Goal: Use online tool/utility: Utilize a website feature to perform a specific function

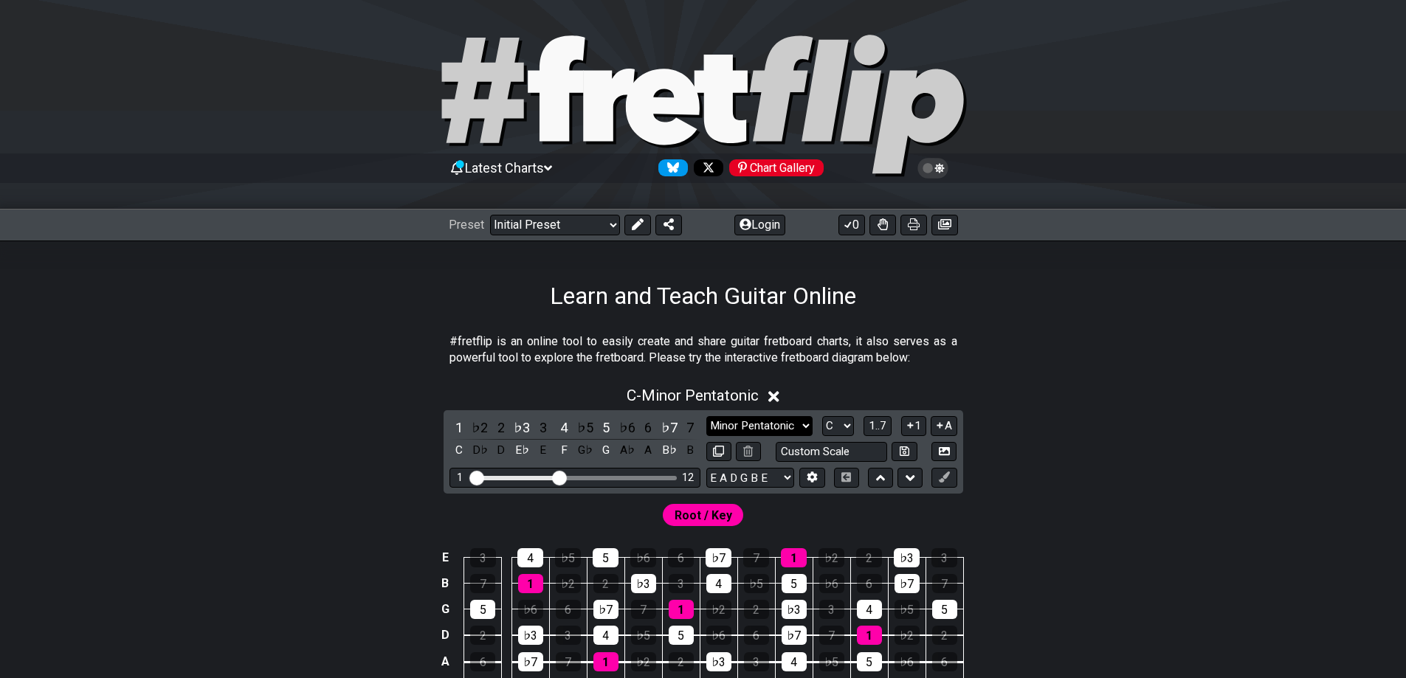
click at [756, 417] on select "Minor Pentatonic Click to edit Minor Pentatonic Major Pentatonic Minor Blues Ma…" at bounding box center [759, 426] width 106 height 20
click at [754, 419] on select "Minor Pentatonic Click to edit Minor Pentatonic Major Pentatonic Minor Blues Ma…" at bounding box center [759, 426] width 106 height 20
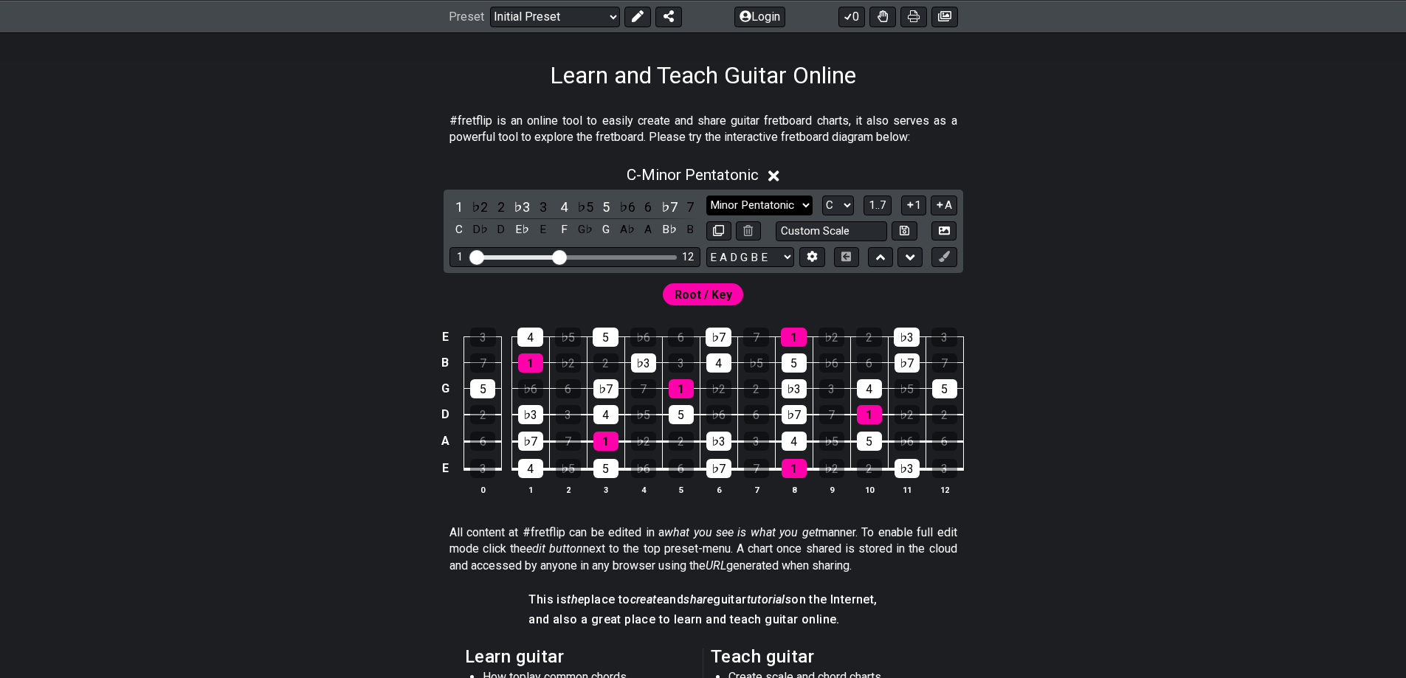
scroll to position [221, 0]
drag, startPoint x: 563, startPoint y: 258, endPoint x: 646, endPoint y: 260, distance: 83.4
click at [646, 255] on input "Visible fret range" at bounding box center [575, 255] width 210 height 0
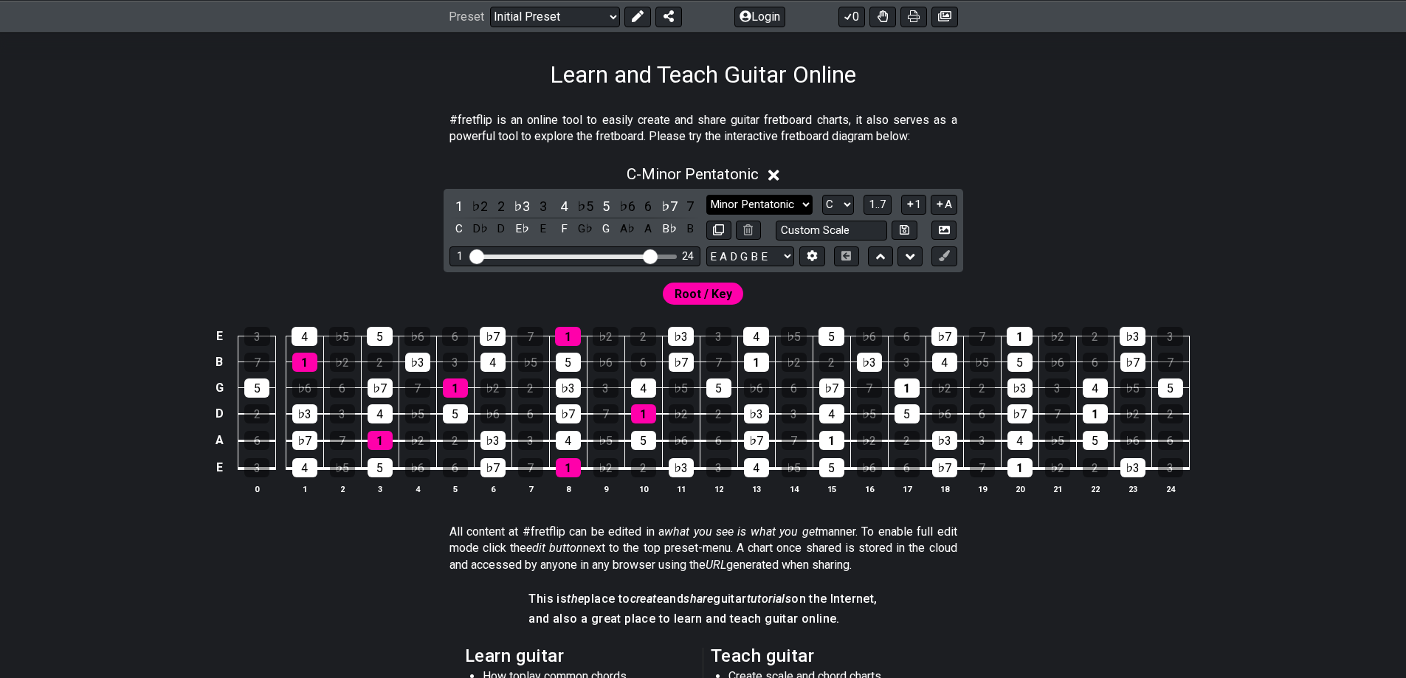
click at [781, 204] on select "Minor Pentatonic Click to edit Minor Pentatonic Major Pentatonic Minor Blues Ma…" at bounding box center [759, 205] width 106 height 20
click at [1386, 134] on div "#fretflip is an online tool to easily create and share guitar fretboard charts,…" at bounding box center [703, 530] width 1406 height 882
click at [826, 202] on select "A♭ A A♯ B♭ B C C♯ D♭ D D♯ E♭ E F F♯ G♭ G G♯" at bounding box center [838, 205] width 32 height 20
select select "A"
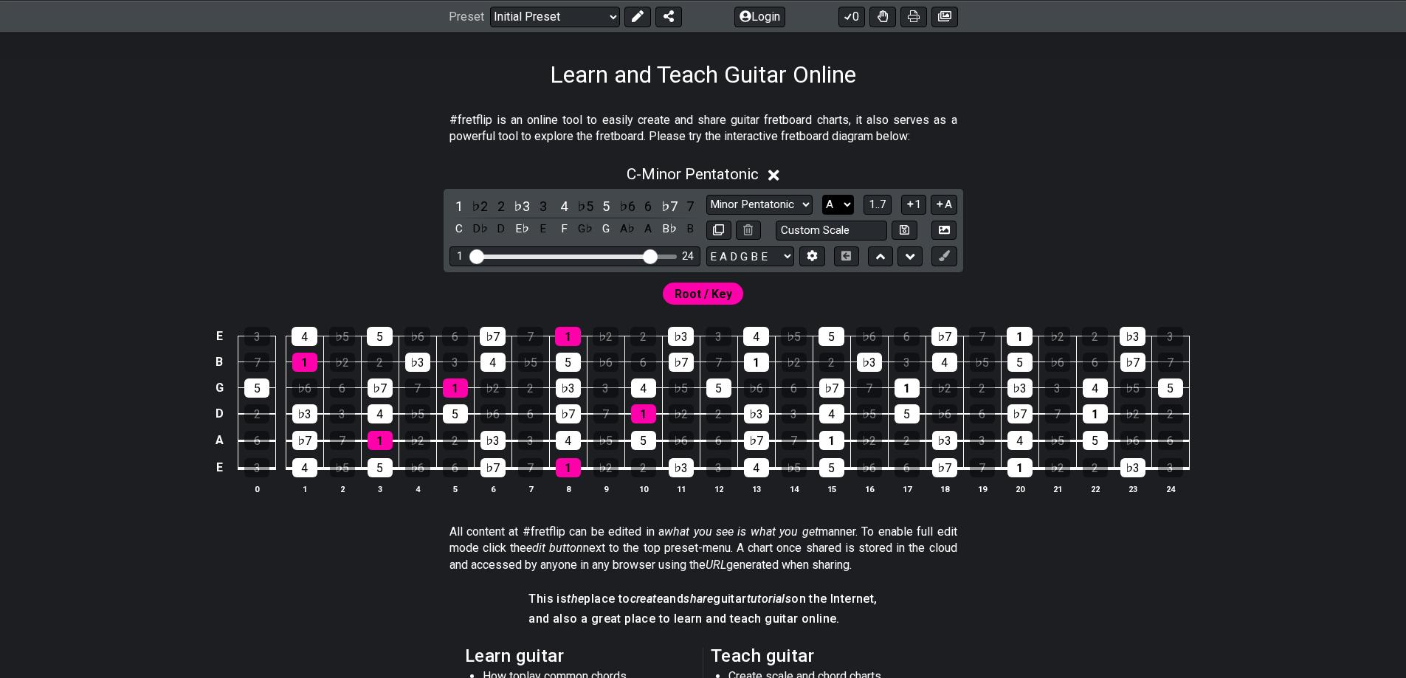
click at [822, 195] on select "A♭ A A♯ B♭ B C C♯ D♭ D D♯ E♭ E F F♯ G♭ G G♯" at bounding box center [838, 205] width 32 height 20
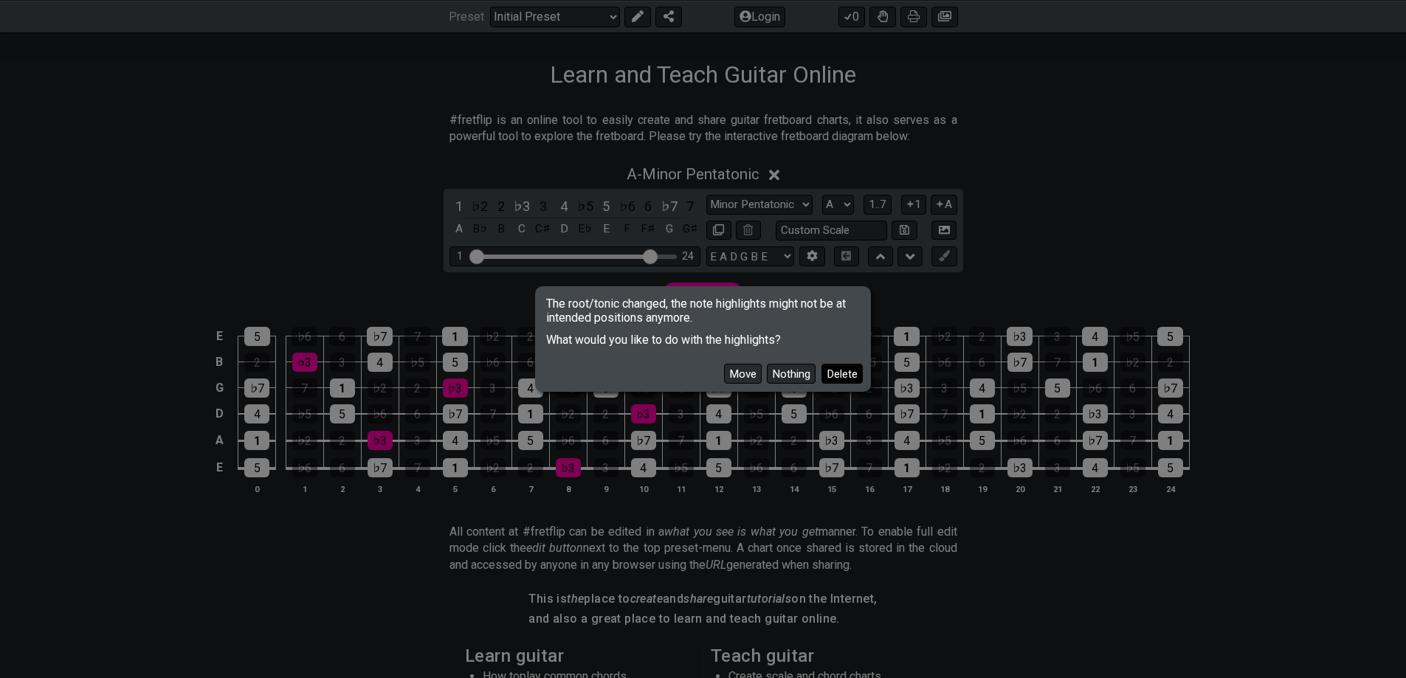
click at [841, 380] on button "Delete" at bounding box center [841, 374] width 41 height 20
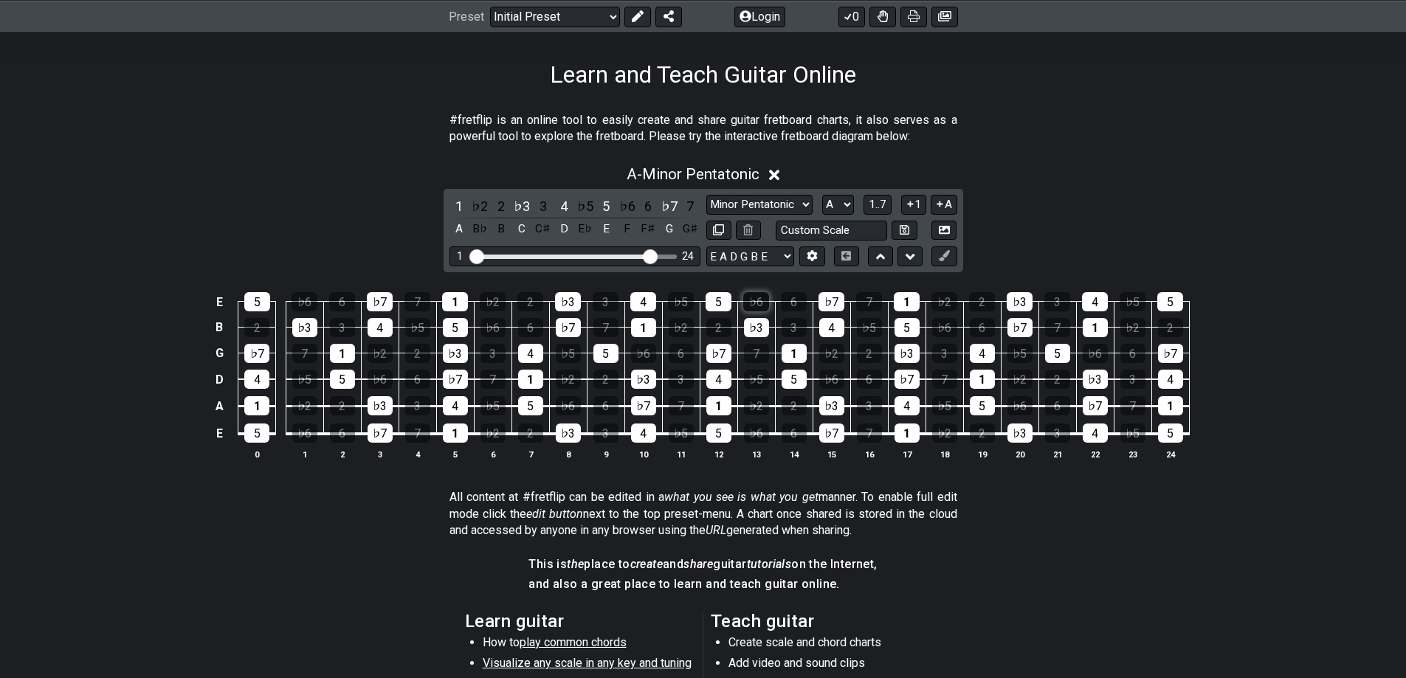
click at [762, 300] on div "♭6" at bounding box center [756, 301] width 26 height 19
click at [768, 204] on select "Minor Pentatonic Click to edit Minor Pentatonic Major Pentatonic Minor Blues Ma…" at bounding box center [759, 205] width 106 height 20
click at [770, 195] on select "Minor Pentatonic Click to edit Minor Pentatonic Major Pentatonic Minor Blues Ma…" at bounding box center [759, 205] width 106 height 20
click at [764, 306] on div "♭6" at bounding box center [756, 301] width 26 height 19
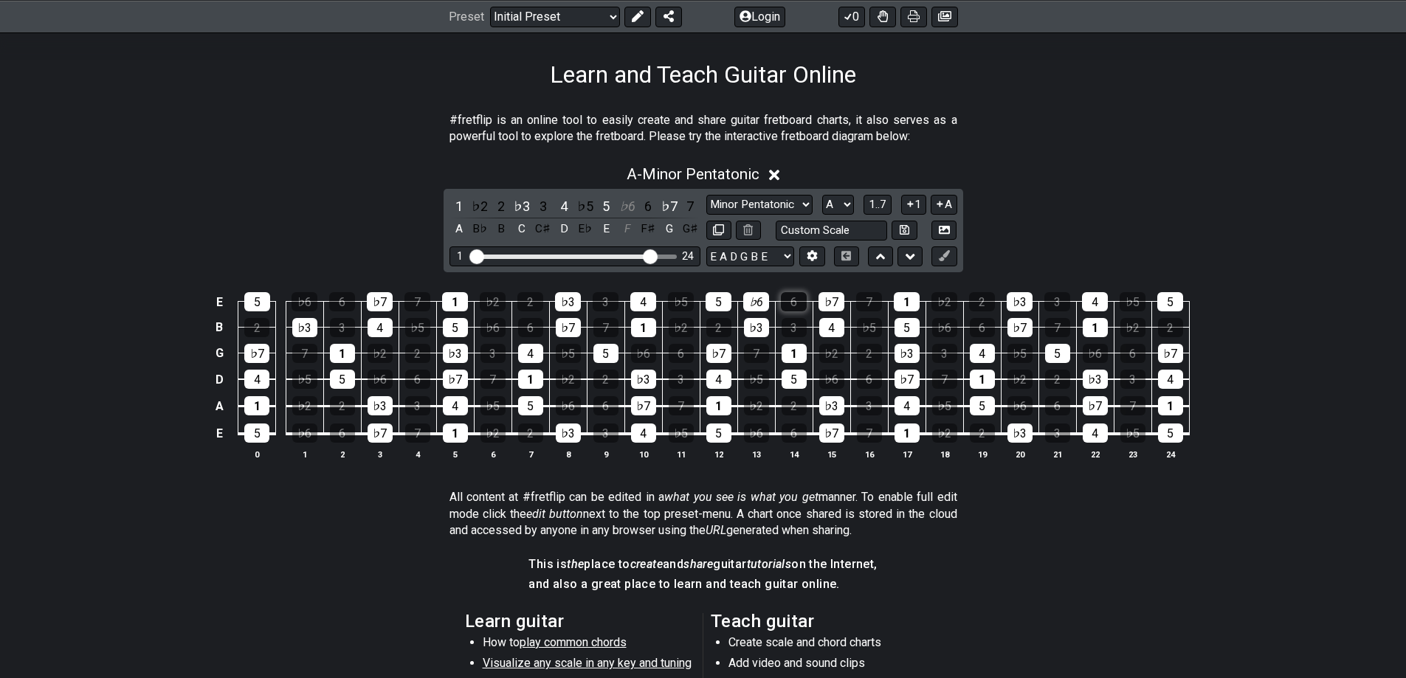
click at [786, 308] on div "6" at bounding box center [794, 301] width 26 height 19
click at [759, 303] on div "♭6" at bounding box center [756, 301] width 26 height 19
click at [269, 297] on div "5" at bounding box center [257, 301] width 26 height 19
click at [262, 356] on div "♭7" at bounding box center [256, 353] width 25 height 19
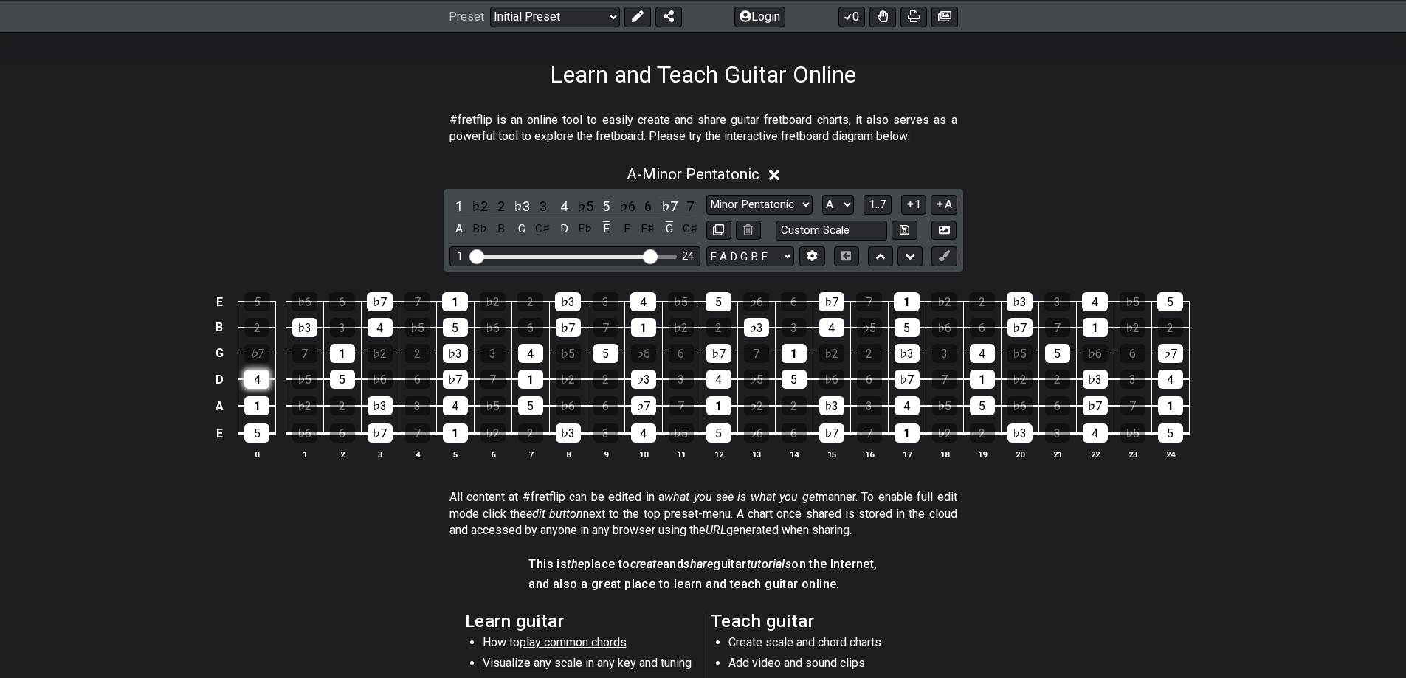
click at [259, 387] on div "4" at bounding box center [256, 379] width 25 height 19
click at [259, 428] on div "5" at bounding box center [256, 433] width 25 height 19
drag, startPoint x: 263, startPoint y: 446, endPoint x: 260, endPoint y: 420, distance: 26.0
click at [262, 445] on table "E 5 ♭6 6 ♭7 7 1 ♭2 2 ♭3 3 4 ♭5 5 ♭6 6 ♭7 7 1 ♭2 2 ♭3 3 4 ♭5 5 B 2 ♭3 3 4 ♭5 5 ♭…" at bounding box center [699, 362] width 979 height 173
click at [259, 418] on td "5" at bounding box center [257, 421] width 38 height 28
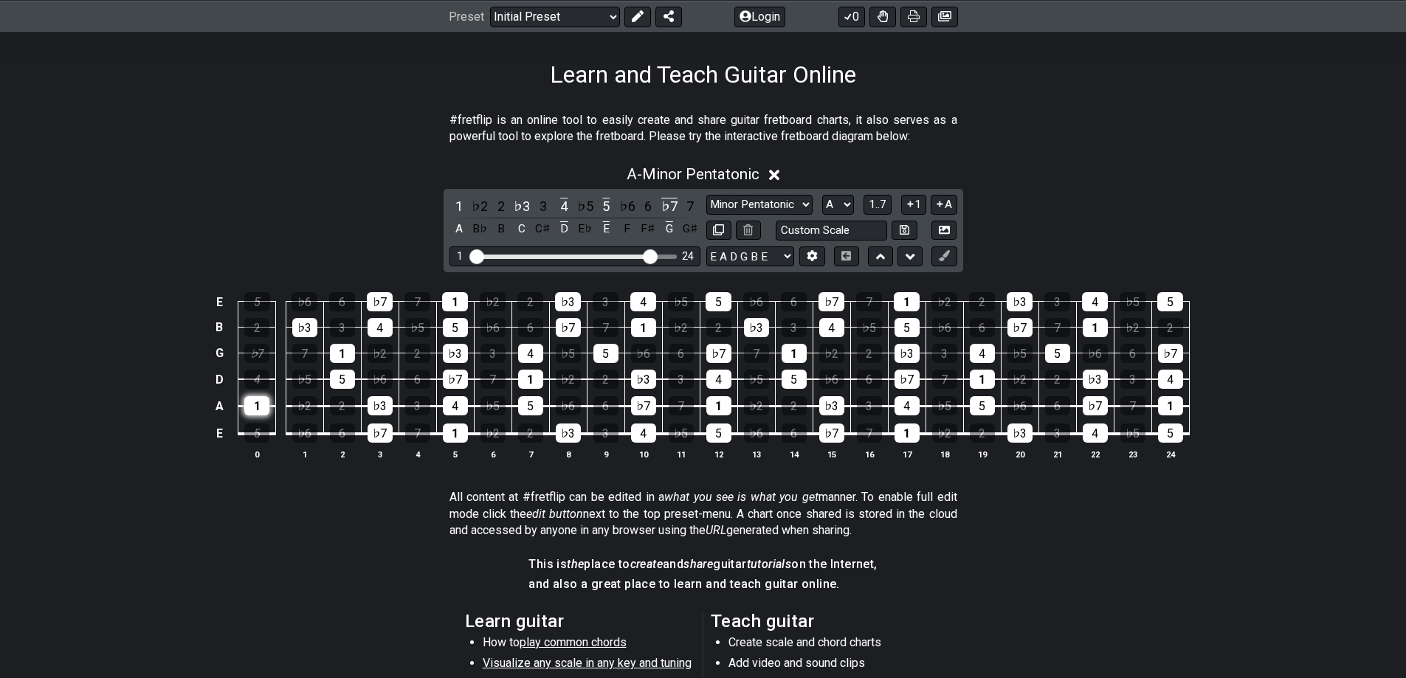
click at [258, 410] on div "1" at bounding box center [256, 405] width 25 height 19
click at [758, 236] on button at bounding box center [748, 231] width 25 height 20
click at [752, 233] on icon at bounding box center [748, 229] width 10 height 11
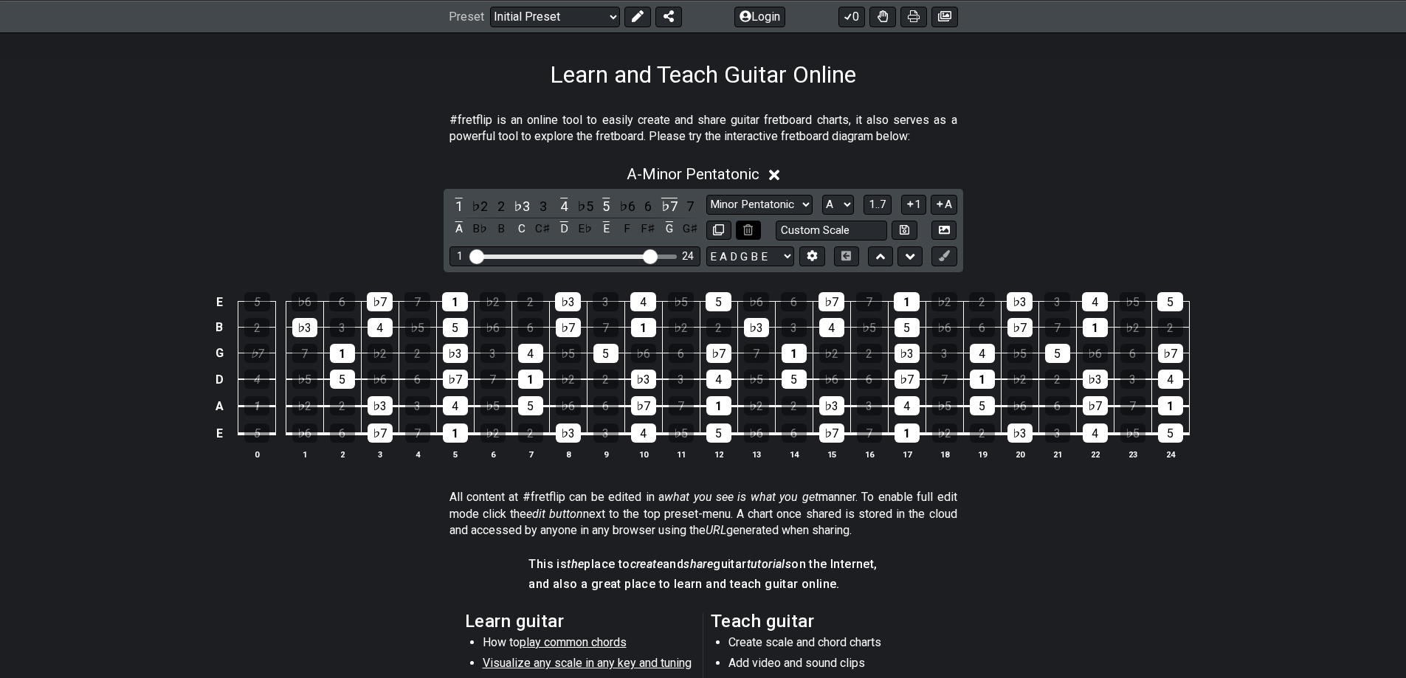
click at [752, 233] on icon at bounding box center [748, 229] width 10 height 11
click at [841, 232] on input "text" at bounding box center [831, 231] width 112 height 20
type input "Custom Scale"
click at [815, 277] on td "♭7" at bounding box center [831, 289] width 38 height 26
click at [815, 260] on icon at bounding box center [811, 255] width 11 height 11
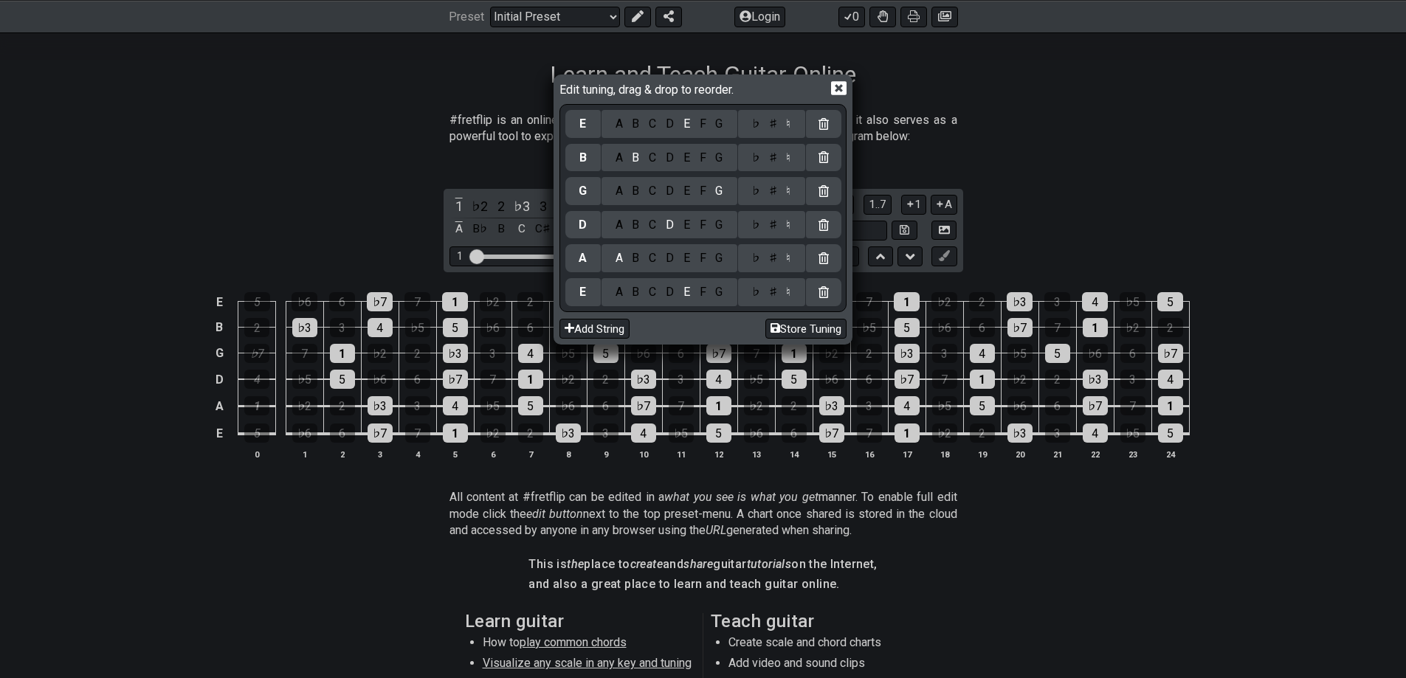
click at [824, 127] on icon at bounding box center [823, 124] width 10 height 12
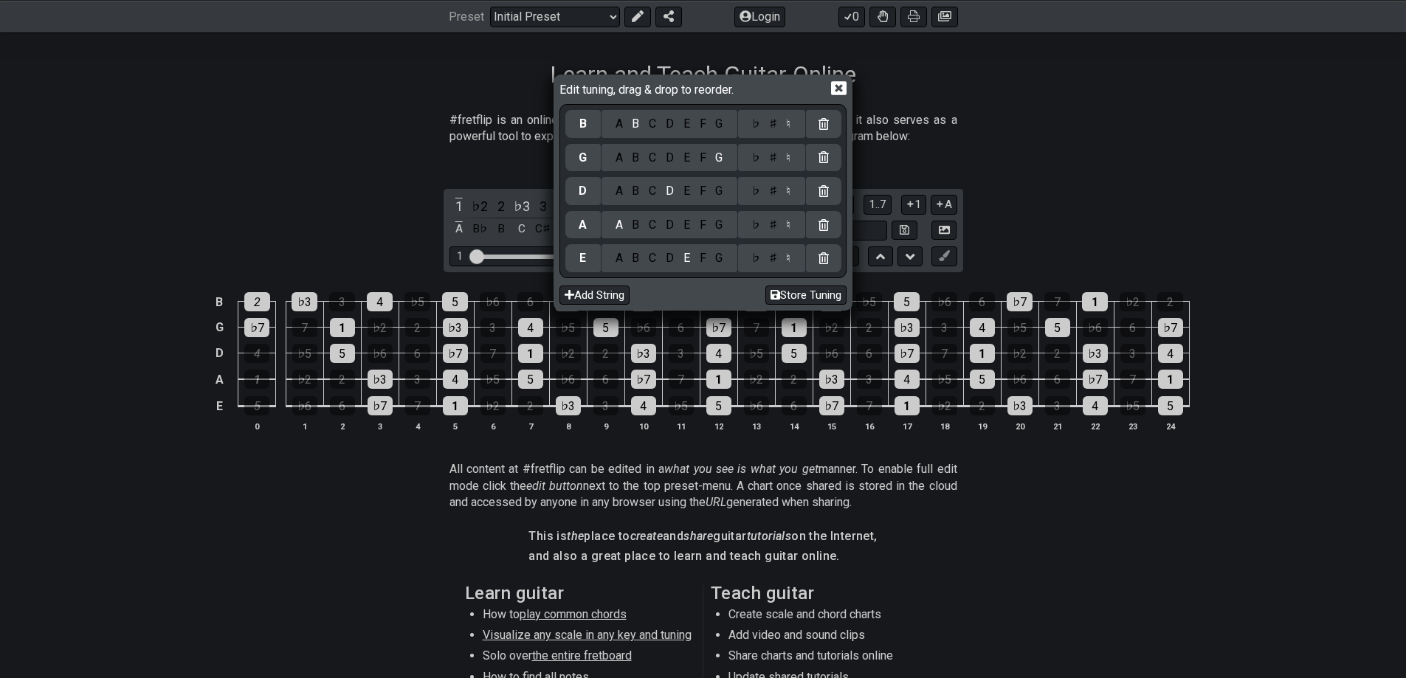
click at [824, 127] on icon at bounding box center [823, 124] width 10 height 12
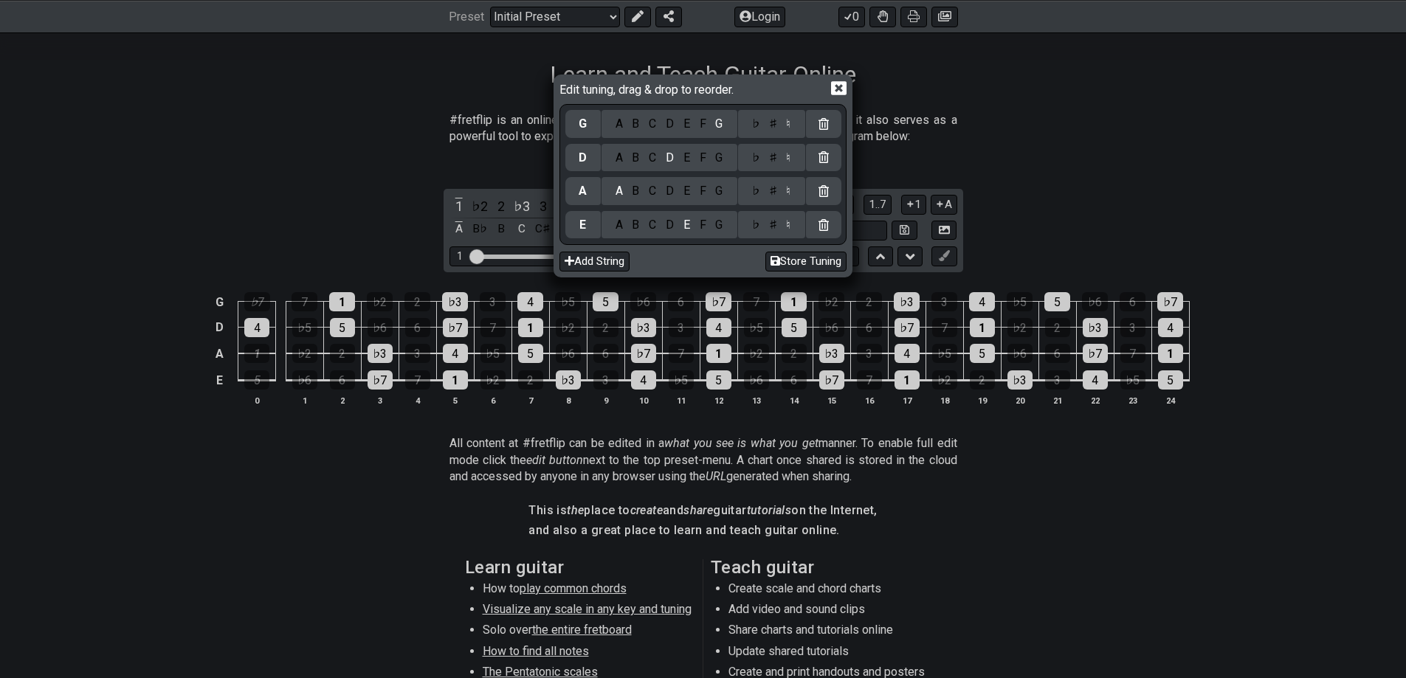
click at [824, 127] on icon at bounding box center [823, 124] width 10 height 12
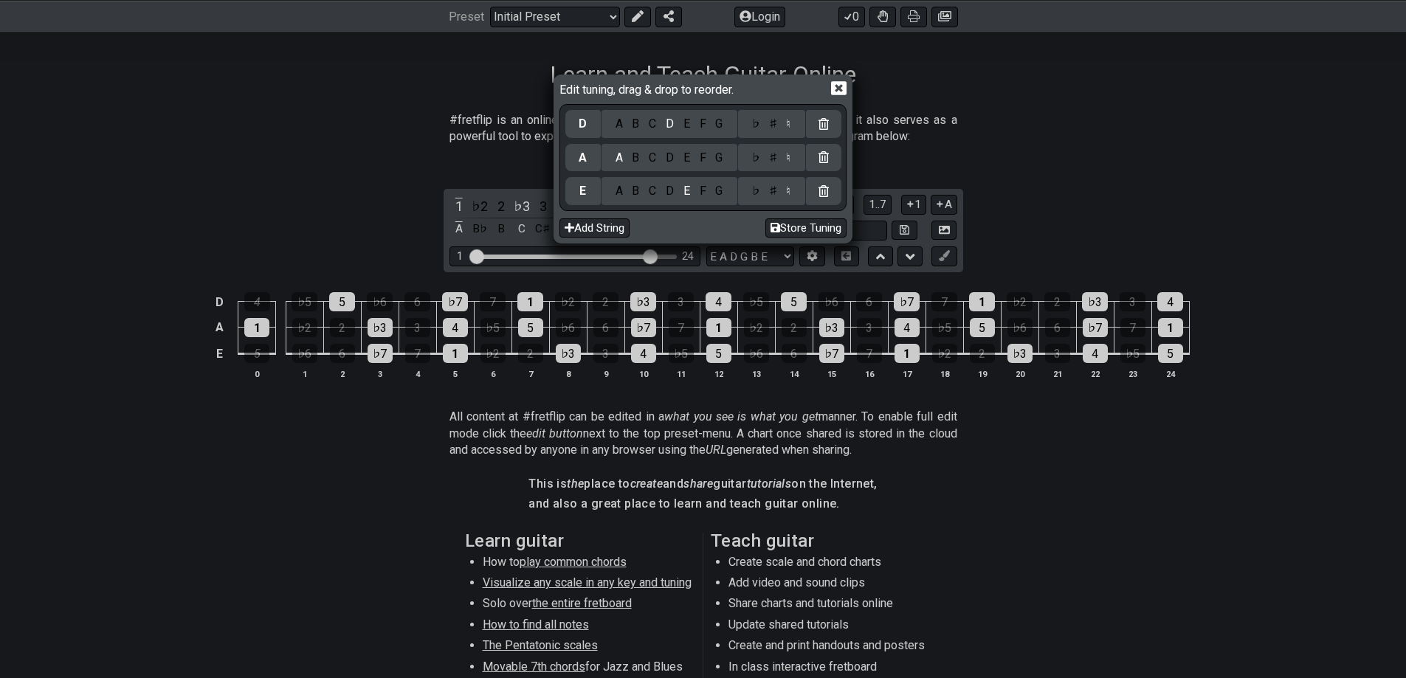
click at [824, 127] on icon at bounding box center [823, 124] width 10 height 12
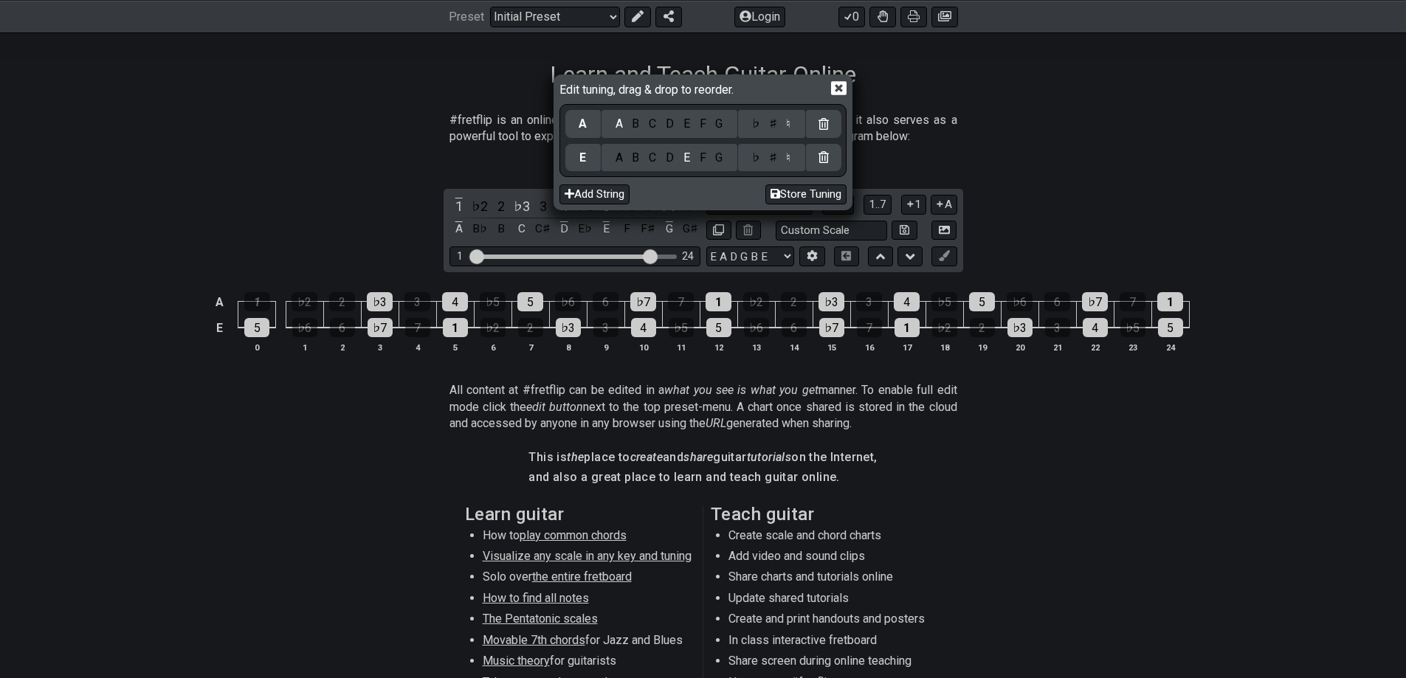
click at [824, 127] on icon at bounding box center [823, 124] width 10 height 12
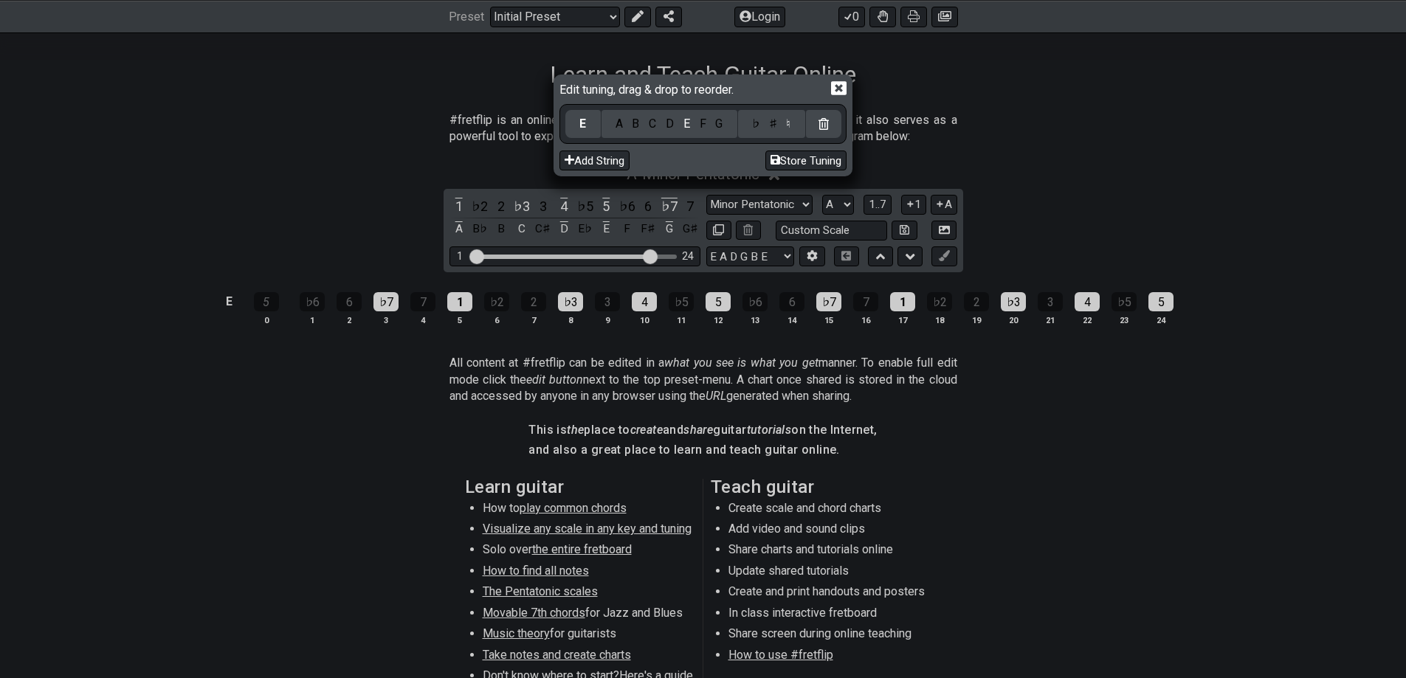
click at [824, 127] on icon at bounding box center [823, 124] width 10 height 12
click at [826, 120] on icon at bounding box center [823, 124] width 10 height 12
click at [837, 79] on div "Edit tuning, drag & drop to reorder." at bounding box center [702, 91] width 287 height 26
click at [837, 86] on icon at bounding box center [838, 87] width 15 height 15
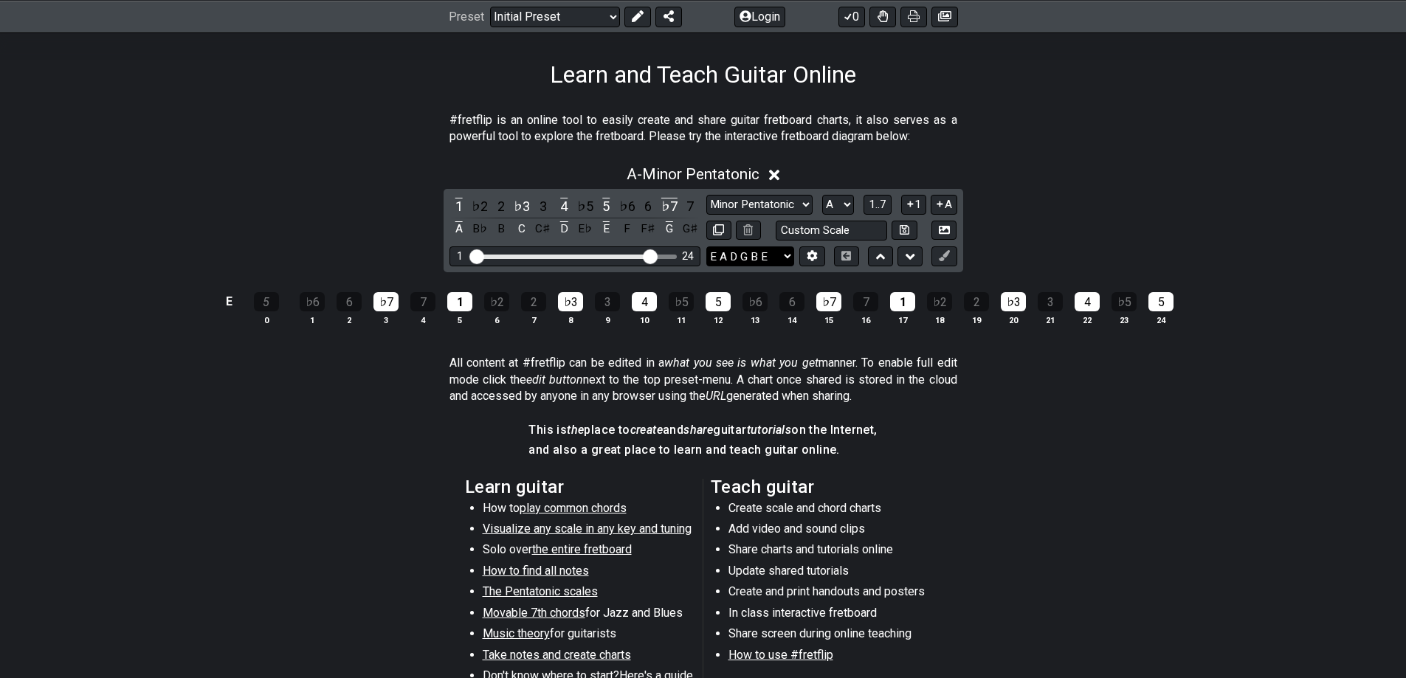
click at [769, 254] on select "E A D G B E E A D G B E E A D G B E B E A D F♯ B A D G C E A D A D G B E E♭ A♭ …" at bounding box center [750, 256] width 88 height 20
click at [706, 246] on select "E A D G B E E A D G B E E A D G B E B E A D F♯ B A D G C E A D A D G B E E♭ A♭ …" at bounding box center [750, 256] width 88 height 20
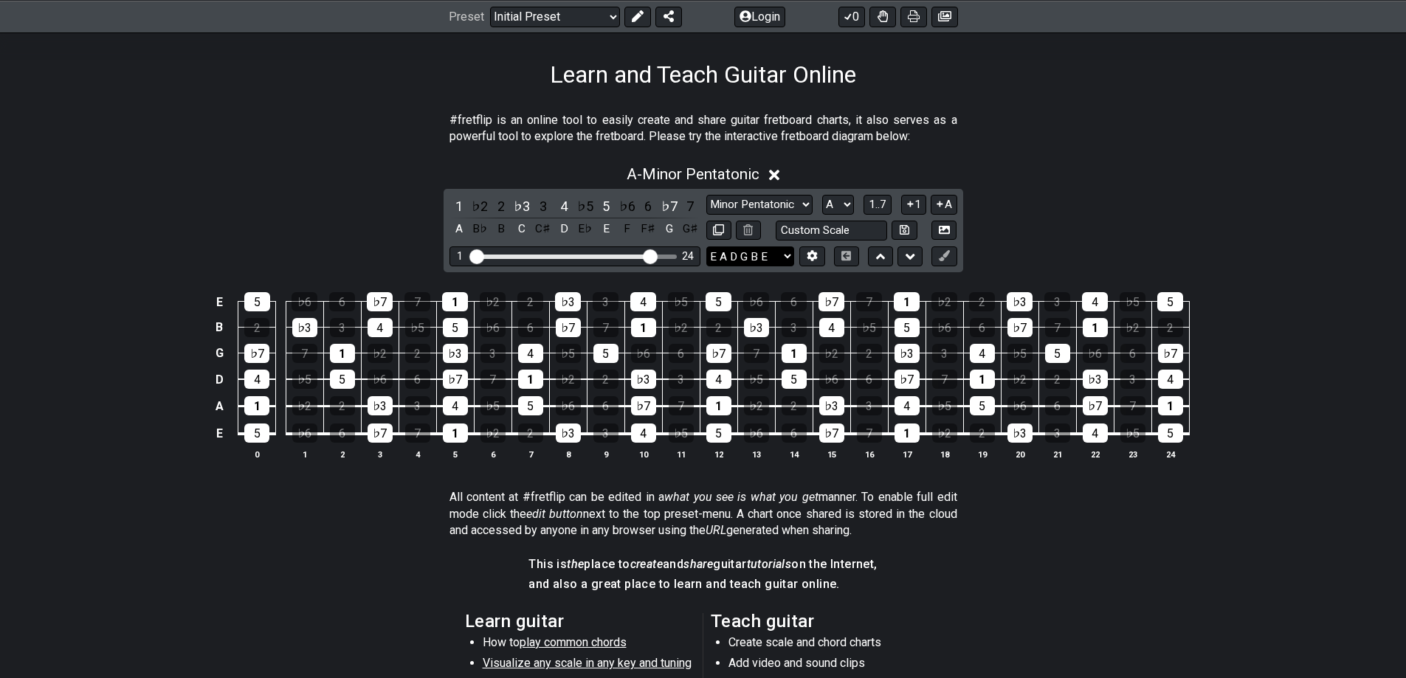
click at [746, 249] on select "E A D G B E E A D G B E E A D G B E B E A D F♯ B A D G C E A D A D G B E E♭ A♭ …" at bounding box center [750, 256] width 88 height 20
select select "E A D G B E"
click at [706, 246] on select "E A D G B E E A D G B E E A D G B E B E A D F♯ B A D G C E A D A D G B E E♭ A♭ …" at bounding box center [750, 256] width 88 height 20
click at [770, 196] on select "Minor Pentatonic Click to edit Minor Pentatonic Major Pentatonic Minor Blues Ma…" at bounding box center [759, 205] width 106 height 20
click at [706, 195] on select "Minor Pentatonic Click to edit Minor Pentatonic Major Pentatonic Minor Blues Ma…" at bounding box center [759, 205] width 106 height 20
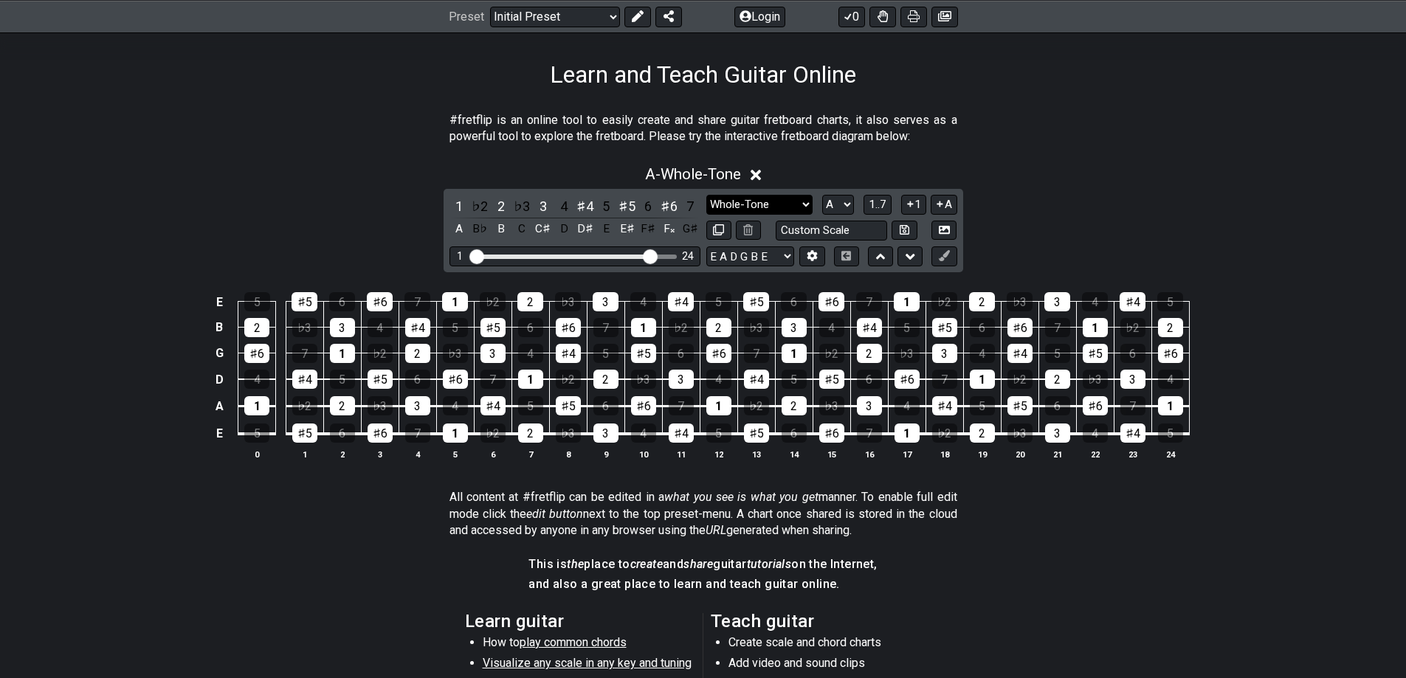
click at [775, 199] on select "Minor Pentatonic Click to edit Minor Pentatonic Major Pentatonic Minor Blues Ma…" at bounding box center [759, 205] width 106 height 20
click at [706, 195] on select "Minor Pentatonic Click to edit Minor Pentatonic Major Pentatonic Minor Blues Ma…" at bounding box center [759, 205] width 106 height 20
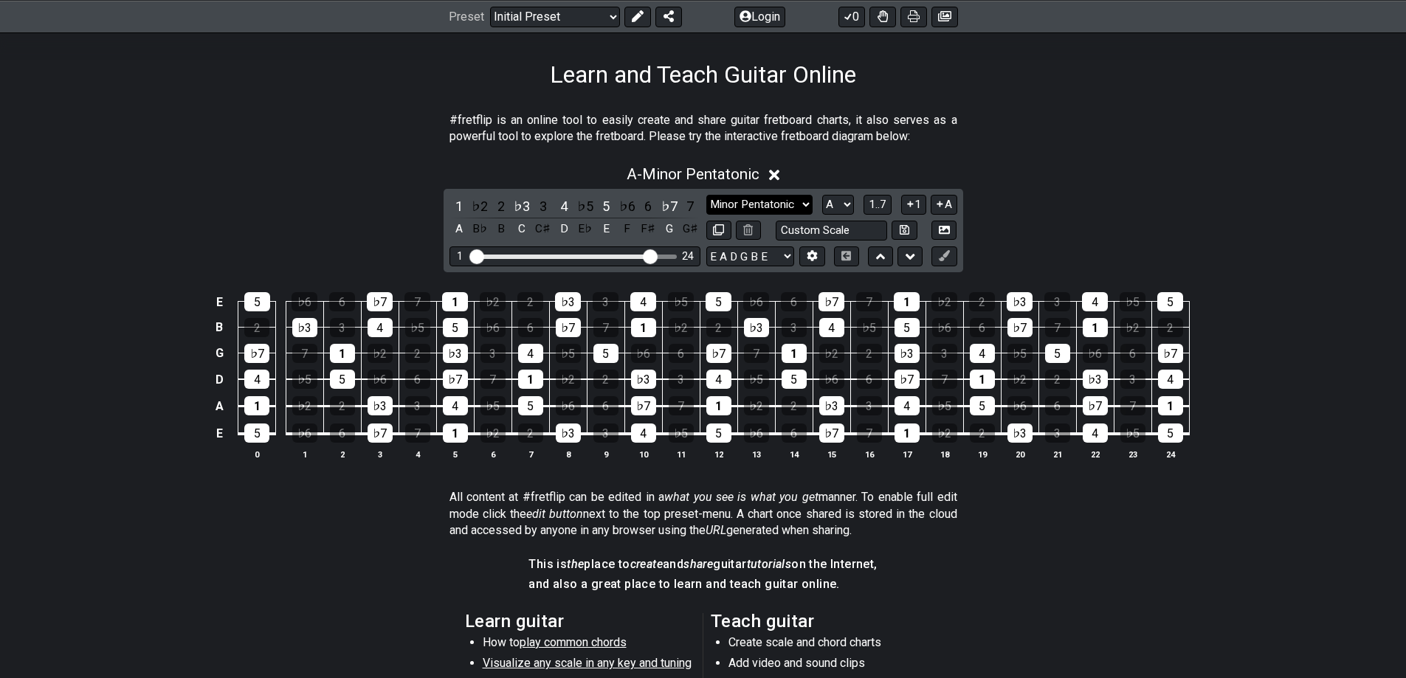
click at [759, 212] on select "Minor Pentatonic Click to edit Minor Pentatonic Major Pentatonic Minor Blues Ma…" at bounding box center [759, 205] width 106 height 20
select select "Click to edit"
click at [706, 195] on select "Minor Pentatonic Click to edit Minor Pentatonic Major Pentatonic Minor Blues Ma…" at bounding box center [759, 205] width 106 height 20
click at [756, 229] on button at bounding box center [748, 231] width 25 height 20
click at [255, 297] on div "5" at bounding box center [257, 301] width 26 height 19
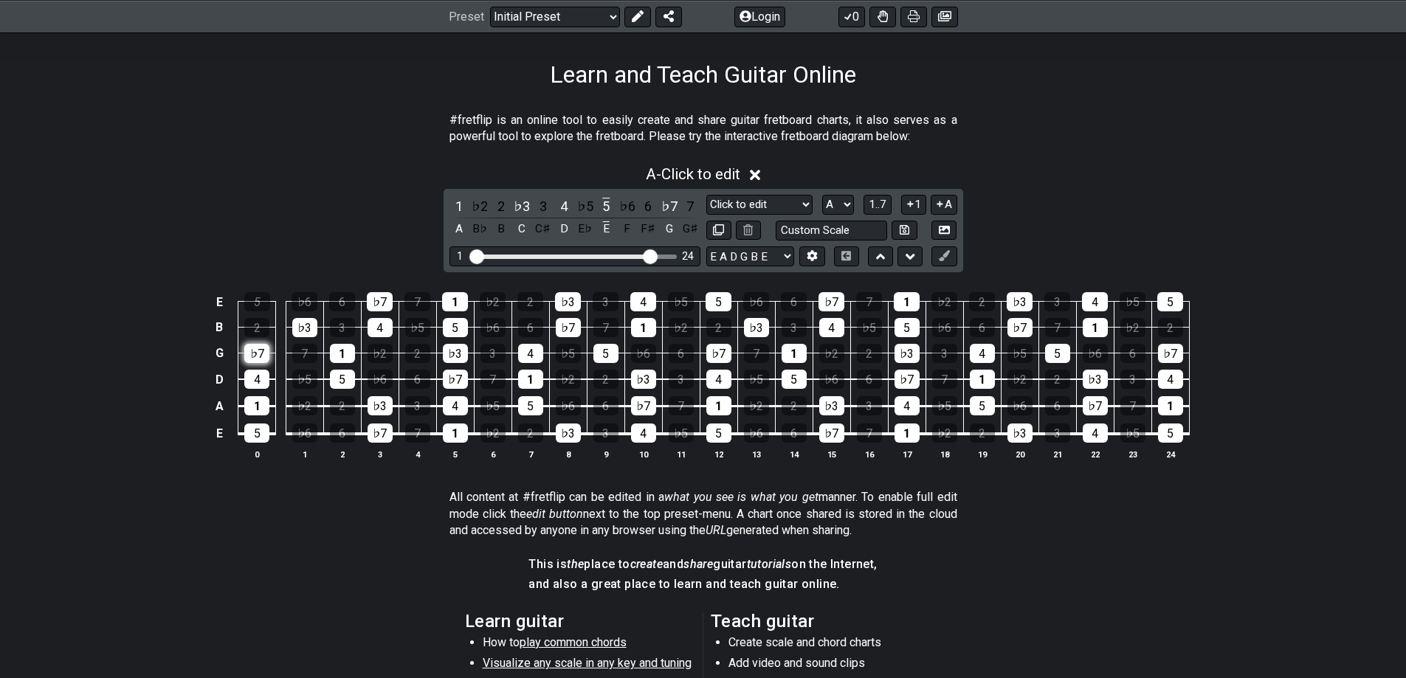
click at [252, 360] on div "♭7" at bounding box center [256, 353] width 25 height 19
drag, startPoint x: 260, startPoint y: 394, endPoint x: 260, endPoint y: 407, distance: 12.6
click at [260, 395] on td "1" at bounding box center [257, 392] width 38 height 27
drag, startPoint x: 259, startPoint y: 425, endPoint x: 257, endPoint y: 410, distance: 14.9
click at [258, 425] on div "5" at bounding box center [256, 433] width 25 height 19
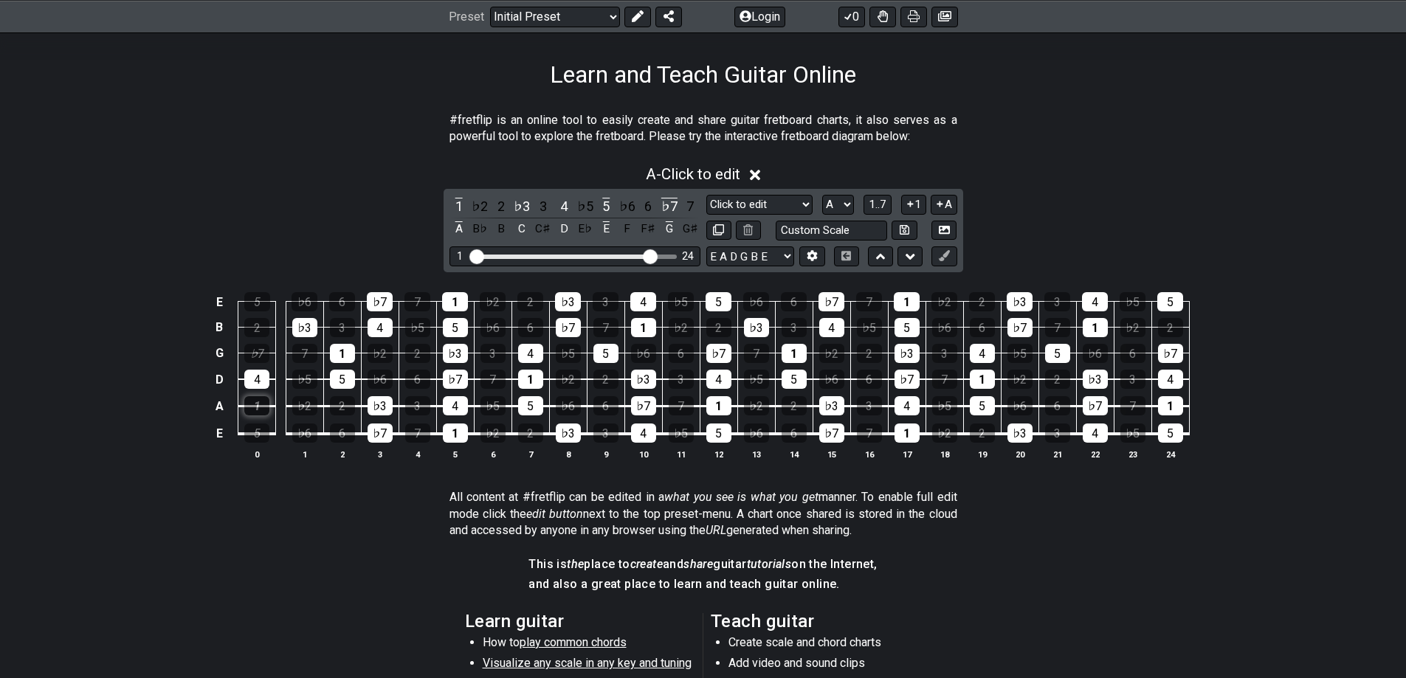
click at [257, 407] on div "1" at bounding box center [256, 405] width 25 height 19
click at [257, 370] on div "4" at bounding box center [256, 379] width 25 height 19
drag, startPoint x: 302, startPoint y: 319, endPoint x: 345, endPoint y: 348, distance: 52.6
click at [303, 319] on div "♭3" at bounding box center [304, 327] width 25 height 19
click at [348, 353] on div "1" at bounding box center [342, 353] width 25 height 19
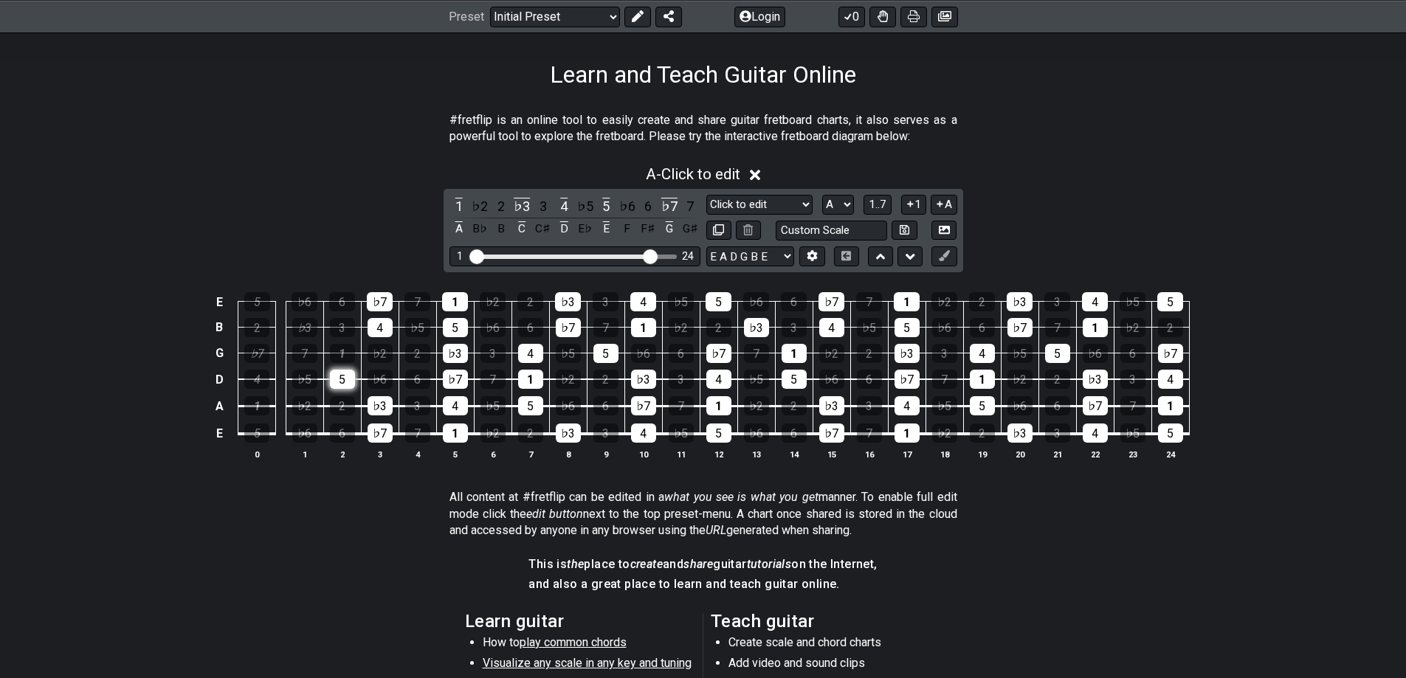
click at [348, 379] on div "5" at bounding box center [342, 379] width 25 height 19
click at [373, 406] on div "♭3" at bounding box center [379, 405] width 25 height 19
drag, startPoint x: 381, startPoint y: 432, endPoint x: 383, endPoint y: 422, distance: 10.6
click at [382, 427] on div "♭7" at bounding box center [379, 433] width 25 height 19
click at [368, 312] on td "4" at bounding box center [380, 315] width 38 height 26
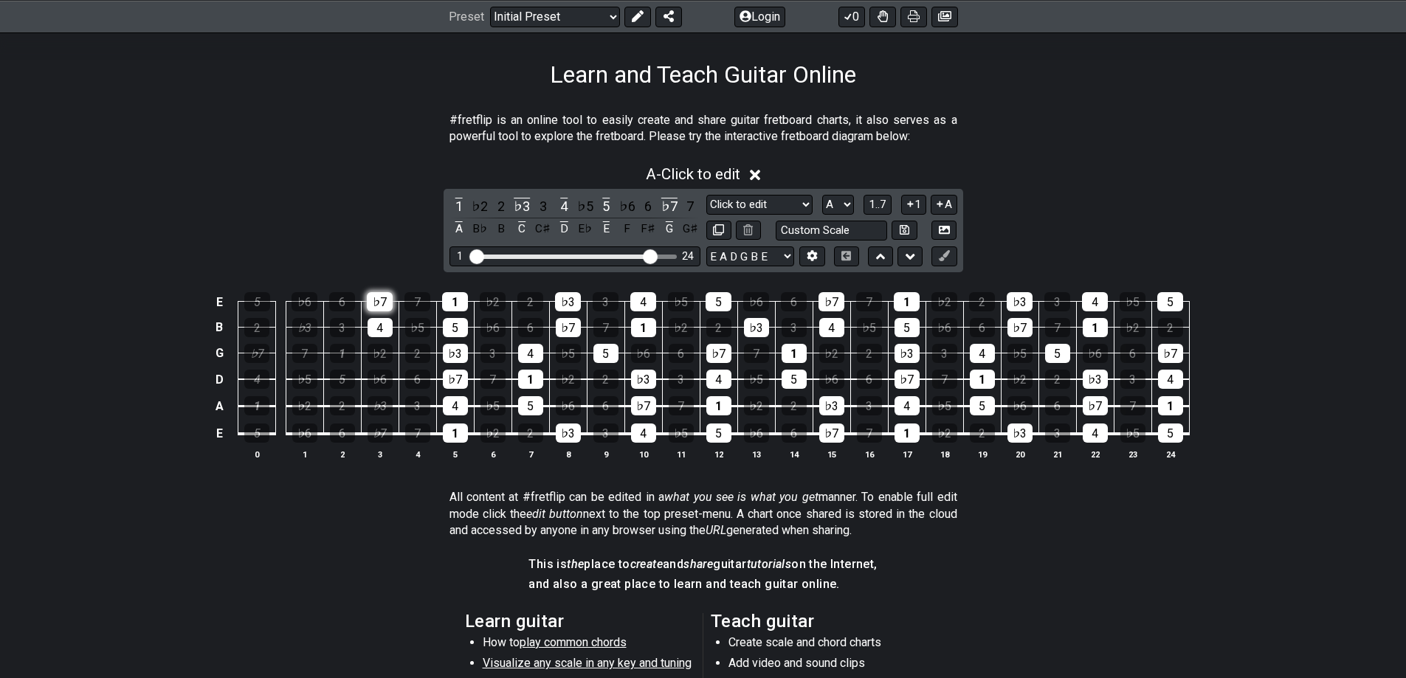
click at [375, 303] on div "♭7" at bounding box center [380, 301] width 26 height 19
click at [382, 325] on div "4" at bounding box center [379, 327] width 25 height 19
click at [455, 303] on div "1" at bounding box center [455, 301] width 26 height 19
click at [464, 336] on div "5" at bounding box center [455, 327] width 25 height 19
drag, startPoint x: 462, startPoint y: 362, endPoint x: 462, endPoint y: 370, distance: 8.1
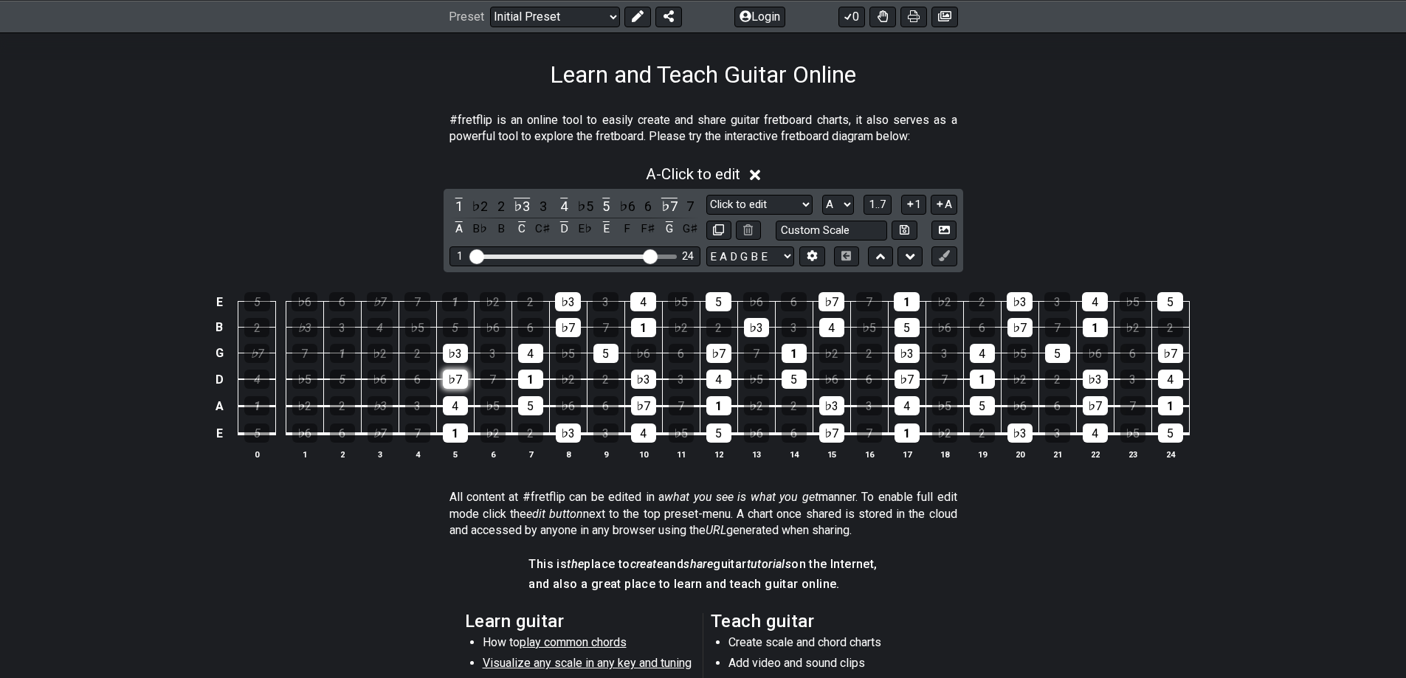
click at [462, 363] on div "♭3" at bounding box center [455, 353] width 25 height 19
click at [460, 393] on td "4" at bounding box center [455, 392] width 38 height 27
click at [458, 414] on div "4" at bounding box center [455, 405] width 25 height 19
drag, startPoint x: 457, startPoint y: 432, endPoint x: 454, endPoint y: 389, distance: 43.0
click at [457, 430] on div "1" at bounding box center [455, 433] width 25 height 19
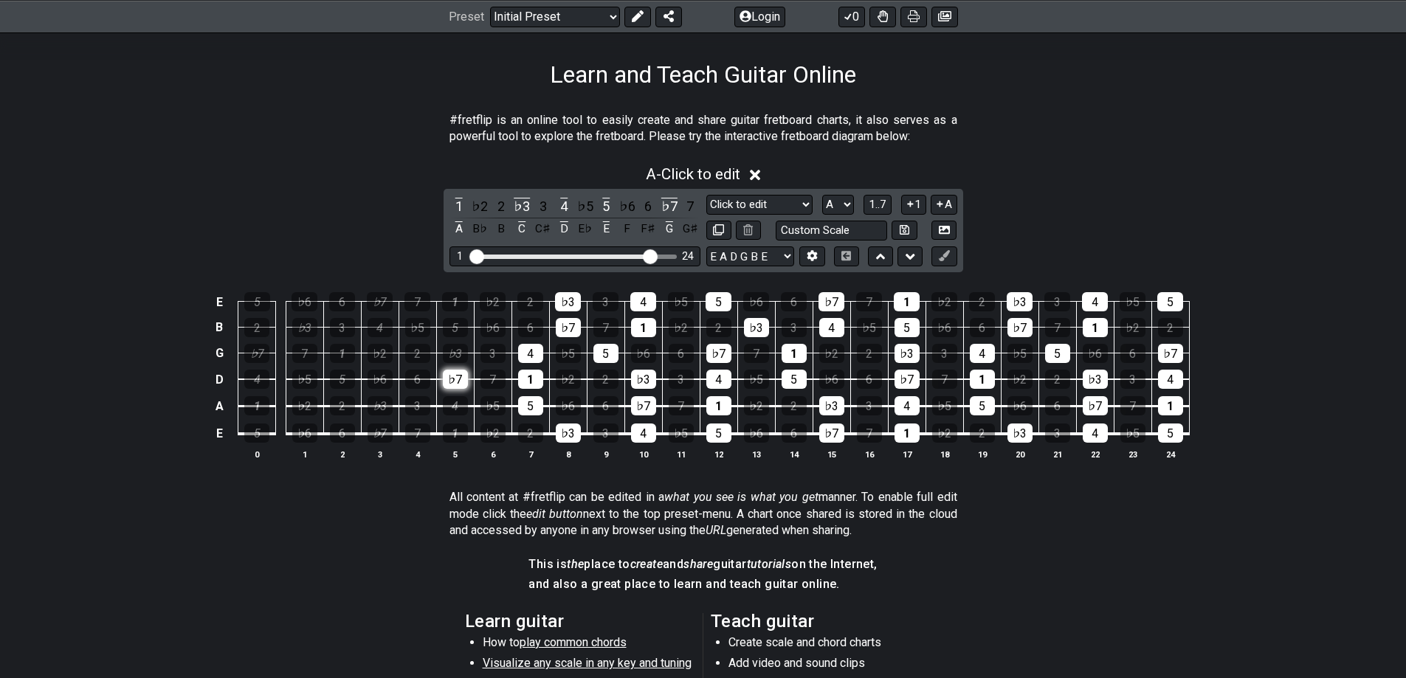
click at [454, 379] on div "♭7" at bounding box center [455, 379] width 25 height 19
drag, startPoint x: 533, startPoint y: 367, endPoint x: 544, endPoint y: 389, distance: 23.8
click at [534, 367] on td "1" at bounding box center [530, 366] width 38 height 27
click at [544, 389] on td "5" at bounding box center [530, 392] width 38 height 27
click at [539, 403] on div "5" at bounding box center [530, 405] width 25 height 19
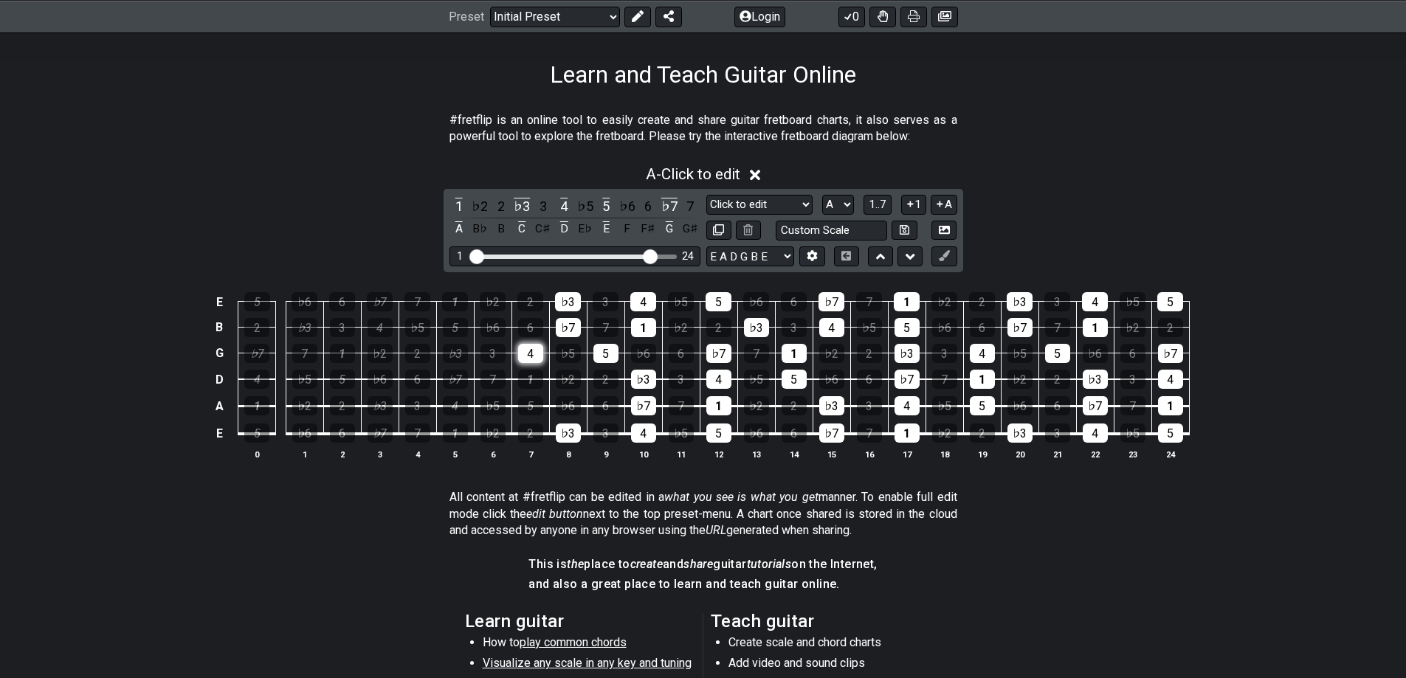
drag, startPoint x: 534, startPoint y: 370, endPoint x: 531, endPoint y: 350, distance: 20.1
click at [534, 370] on div "1" at bounding box center [530, 379] width 25 height 19
click at [531, 350] on div "4" at bounding box center [530, 353] width 25 height 19
click at [568, 324] on div "♭7" at bounding box center [568, 327] width 25 height 19
click at [570, 302] on div "♭3" at bounding box center [568, 301] width 26 height 19
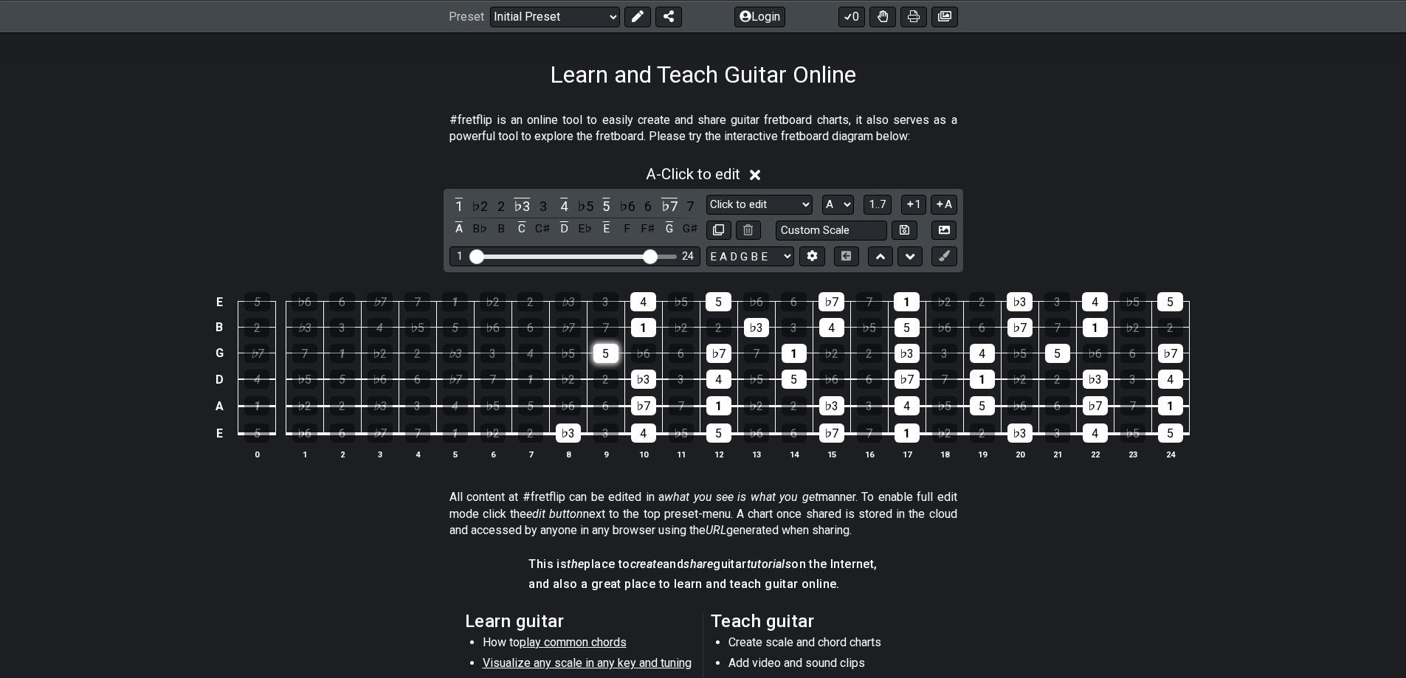
click at [612, 353] on div "5" at bounding box center [605, 353] width 25 height 19
click at [643, 396] on div "♭7" at bounding box center [643, 405] width 25 height 19
click at [643, 421] on td "4" at bounding box center [643, 421] width 38 height 28
click at [840, 206] on select "A♭ A A♯ B♭ B C C♯ D♭ D D♯ E♭ E F F♯ G♭ G G♯" at bounding box center [838, 205] width 32 height 20
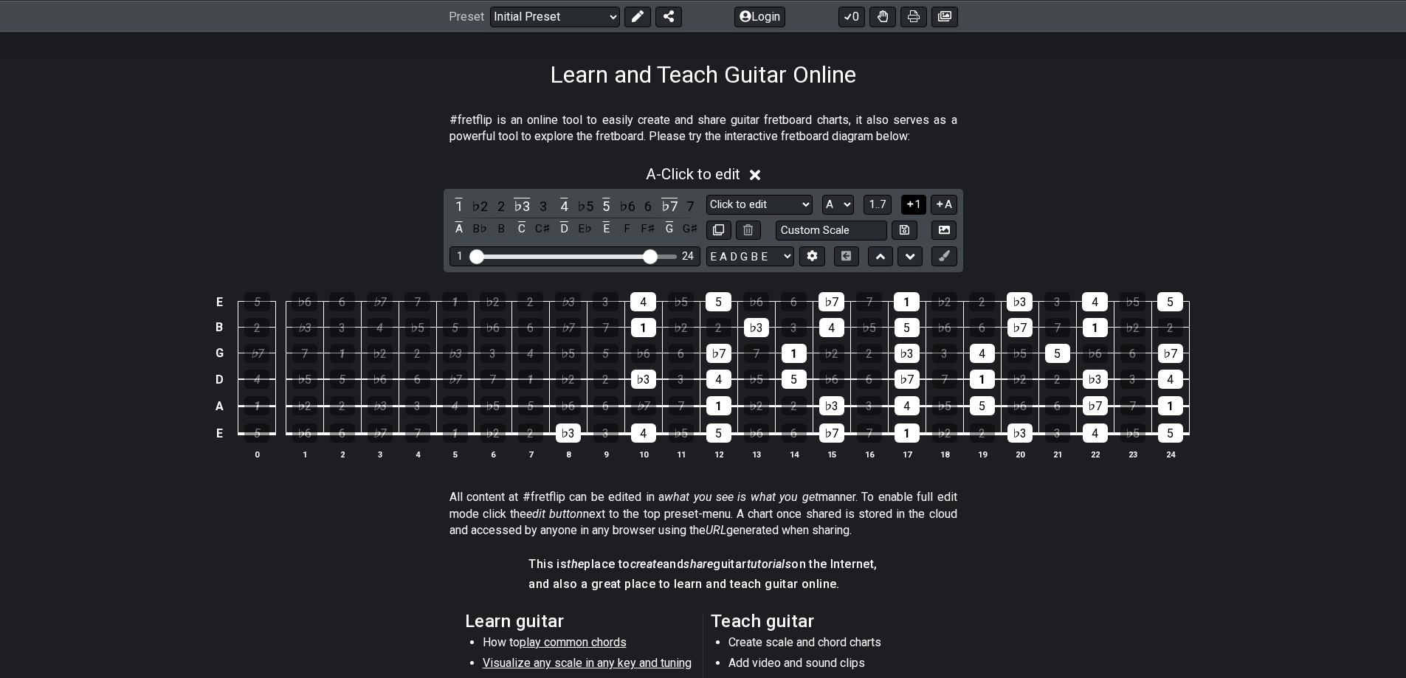
click at [922, 199] on button "1" at bounding box center [913, 205] width 25 height 20
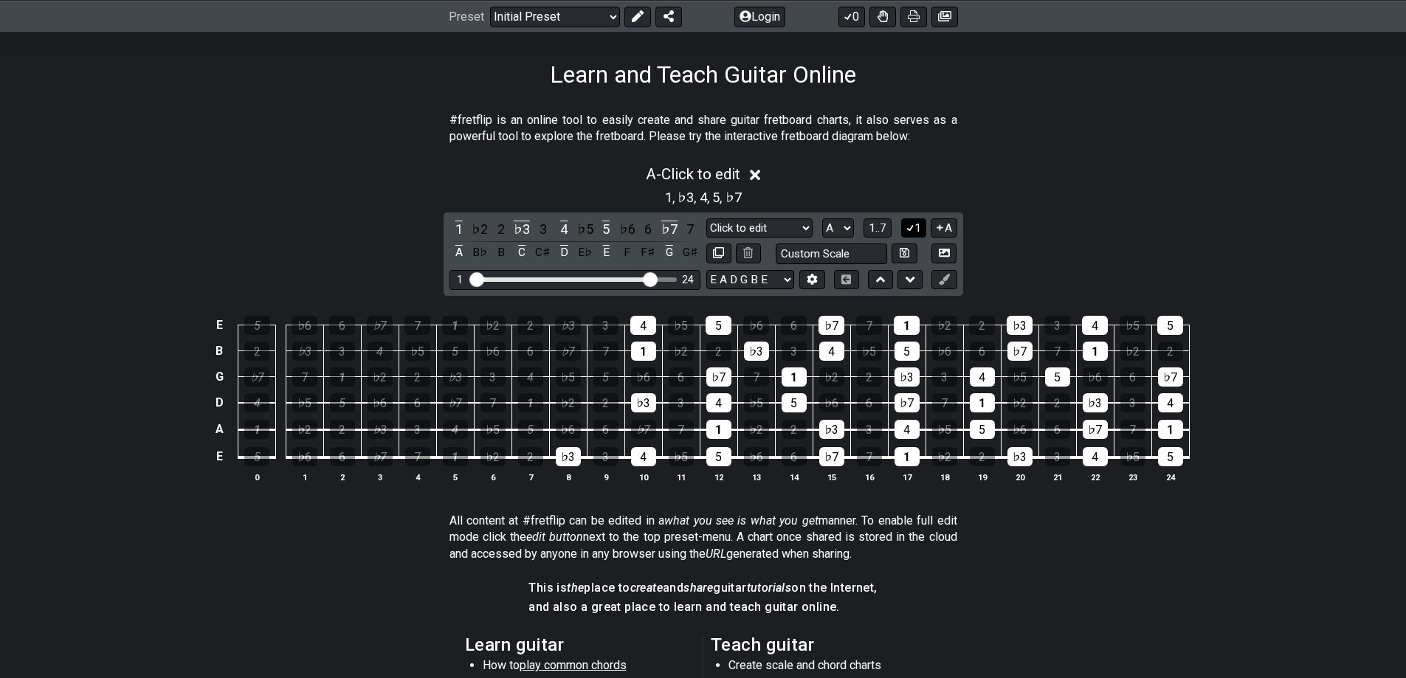
click at [910, 224] on icon at bounding box center [910, 227] width 14 height 11
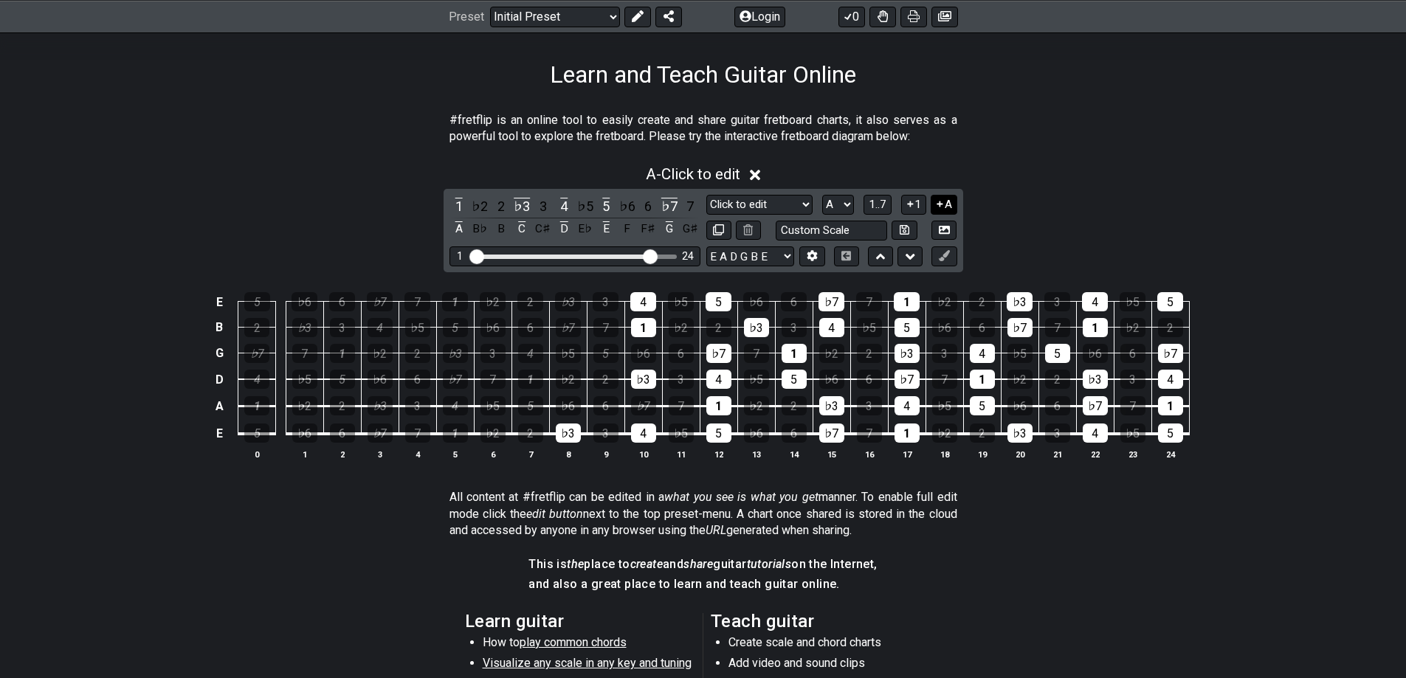
click at [945, 207] on button "A" at bounding box center [943, 205] width 26 height 20
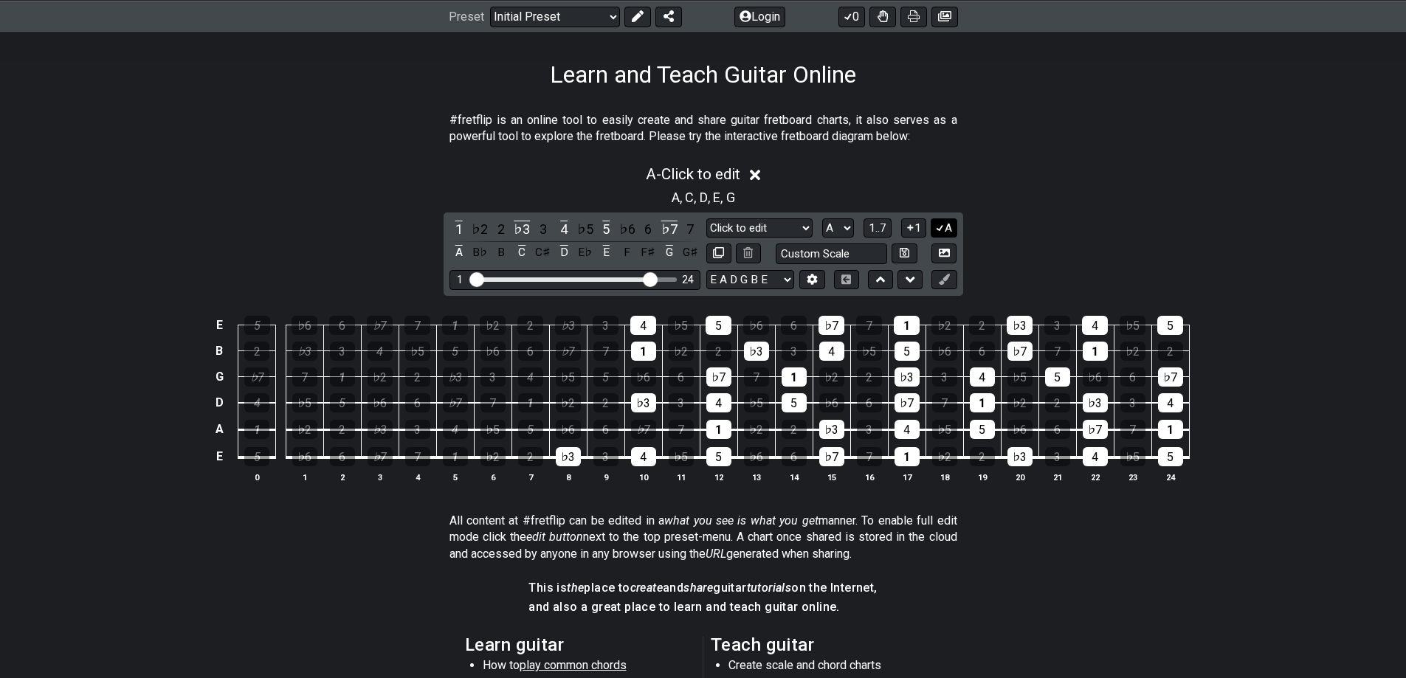
click at [939, 228] on icon at bounding box center [940, 227] width 14 height 11
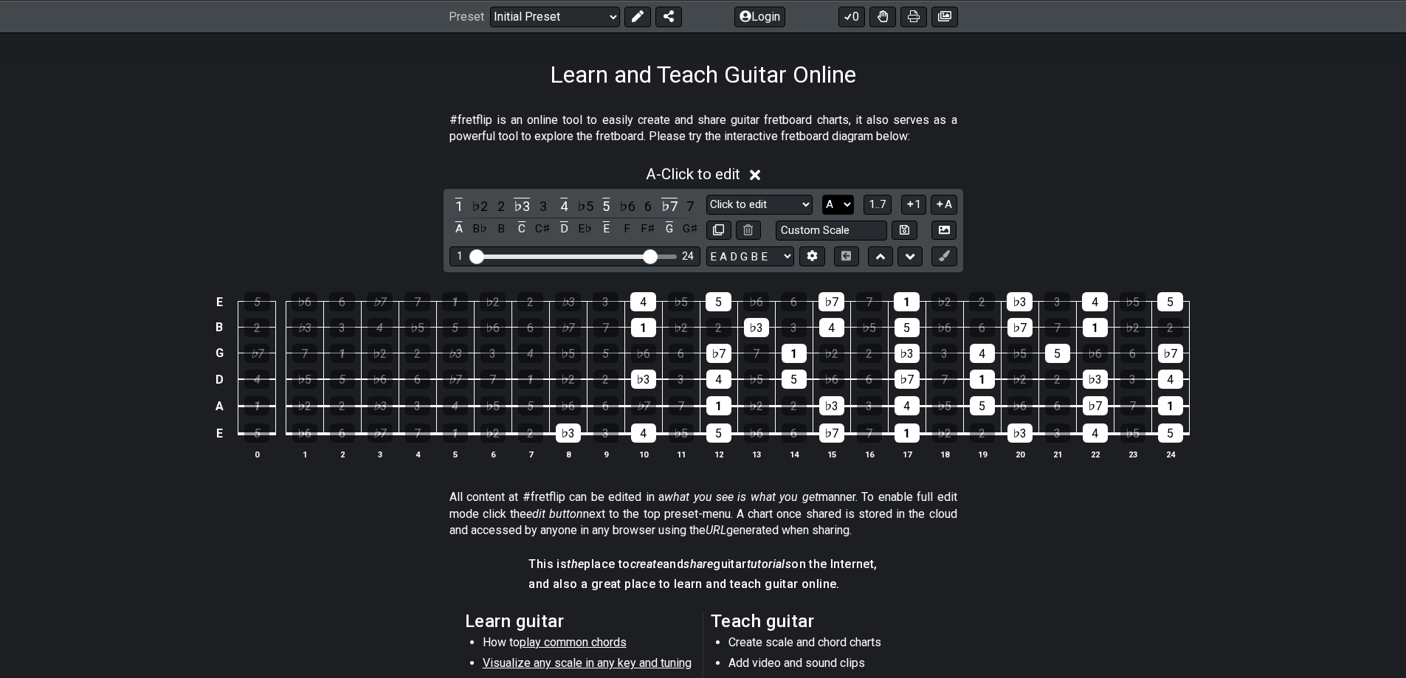
click at [837, 207] on select "A♭ A A♯ B♭ B C C♯ D♭ D D♯ E♭ E F F♯ G♭ G G♯" at bounding box center [838, 205] width 32 height 20
click at [816, 262] on button at bounding box center [811, 256] width 25 height 20
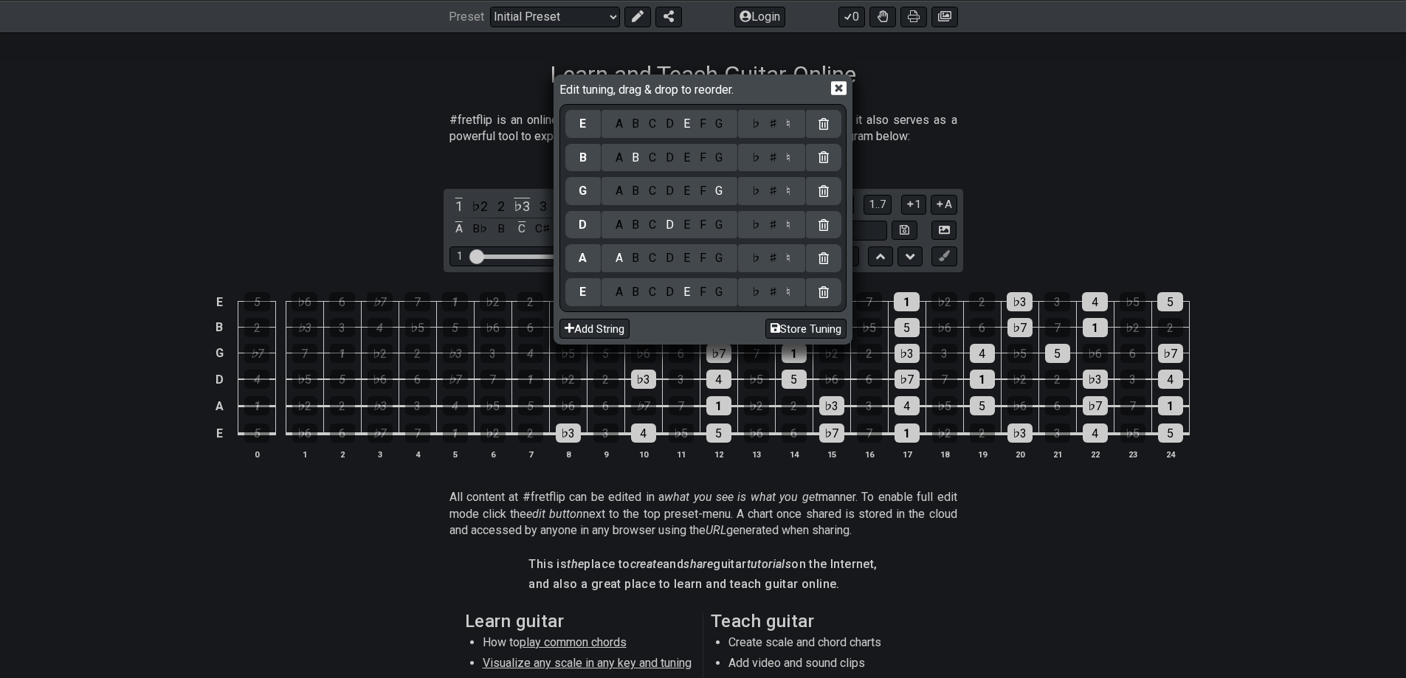
click at [837, 87] on icon at bounding box center [838, 87] width 15 height 15
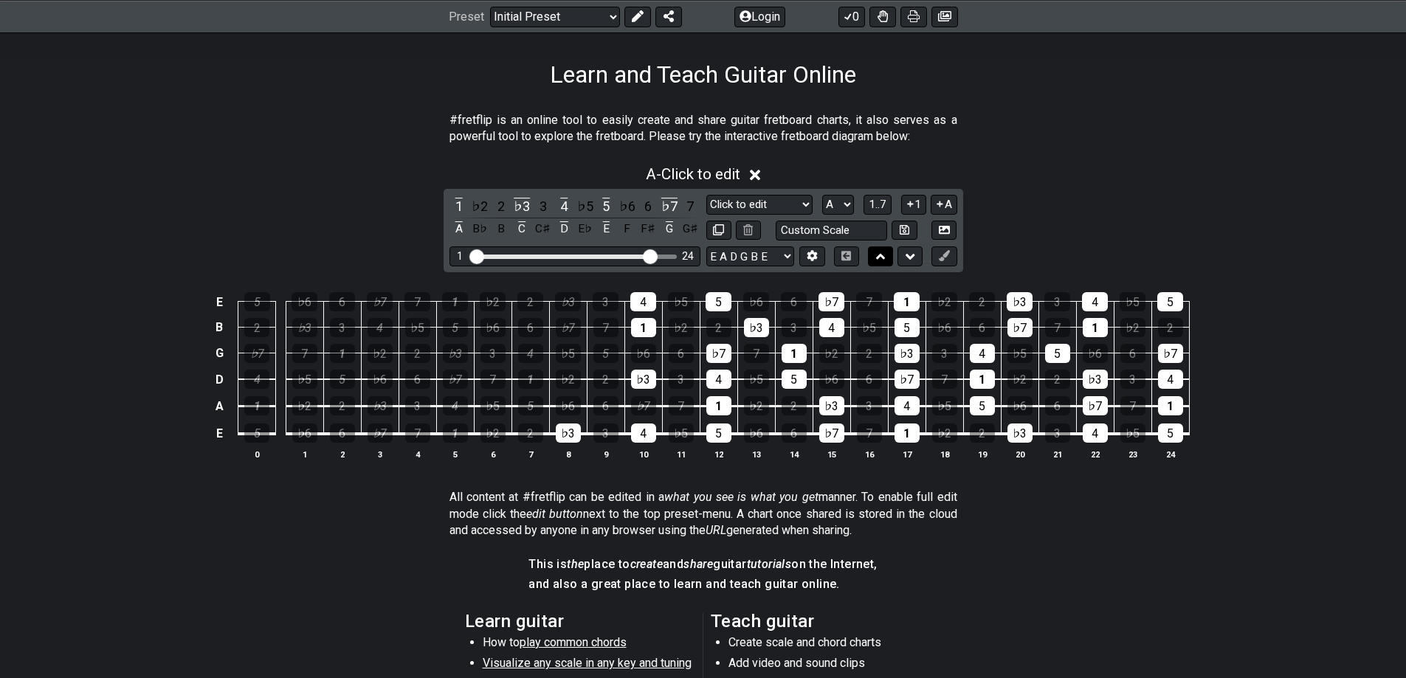
click at [883, 258] on icon at bounding box center [881, 257] width 10 height 6
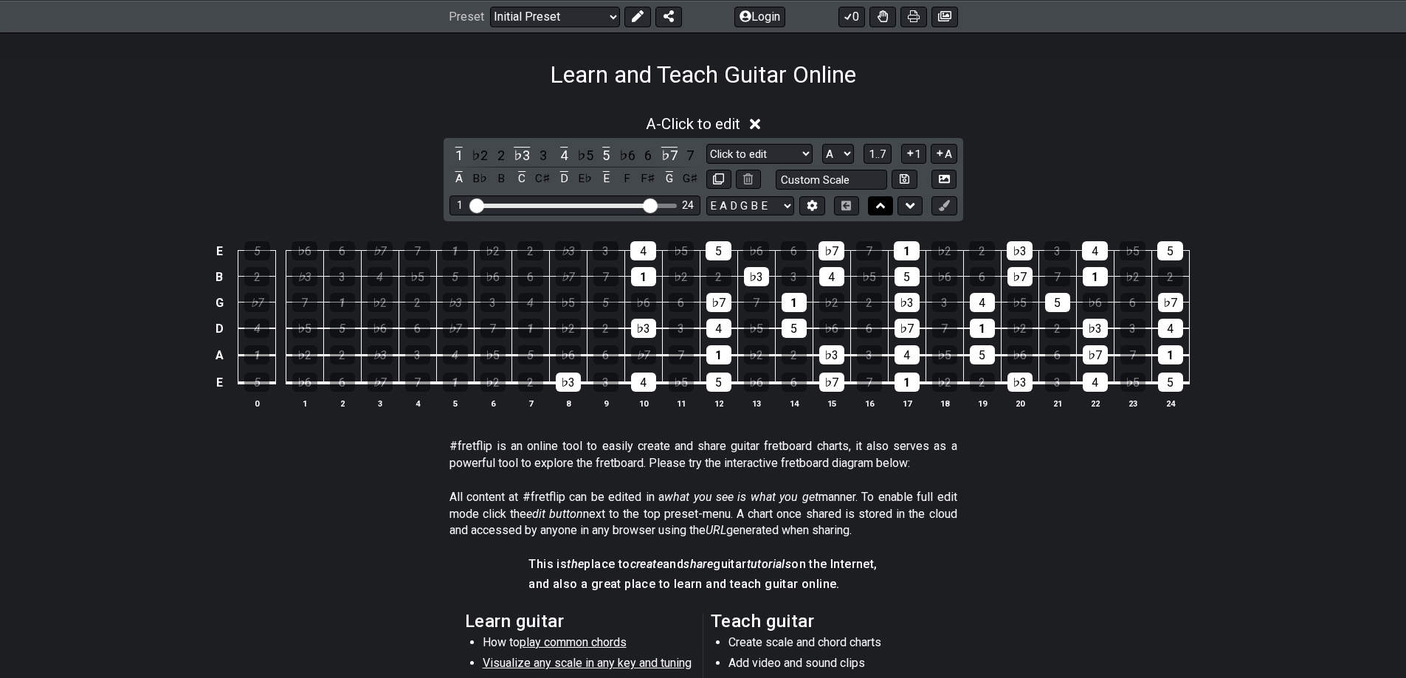
click at [888, 210] on button at bounding box center [880, 206] width 25 height 20
click at [884, 204] on icon at bounding box center [881, 205] width 10 height 15
click at [882, 201] on icon at bounding box center [881, 205] width 10 height 15
click at [905, 207] on icon at bounding box center [910, 205] width 10 height 15
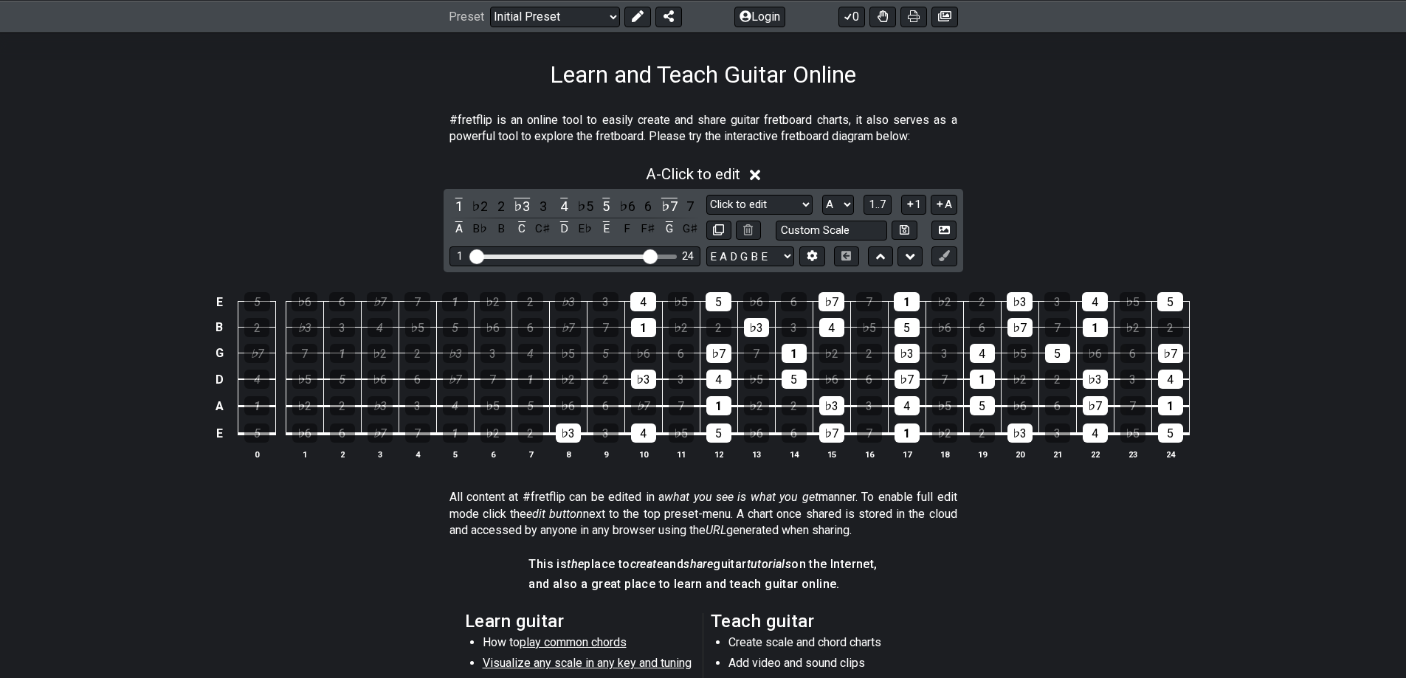
click at [638, 312] on td "1" at bounding box center [643, 315] width 38 height 26
click at [643, 326] on div "1" at bounding box center [643, 327] width 25 height 19
click at [645, 305] on div "4" at bounding box center [643, 301] width 26 height 19
click at [647, 434] on div "4" at bounding box center [643, 433] width 25 height 19
drag, startPoint x: 572, startPoint y: 435, endPoint x: 595, endPoint y: 414, distance: 31.3
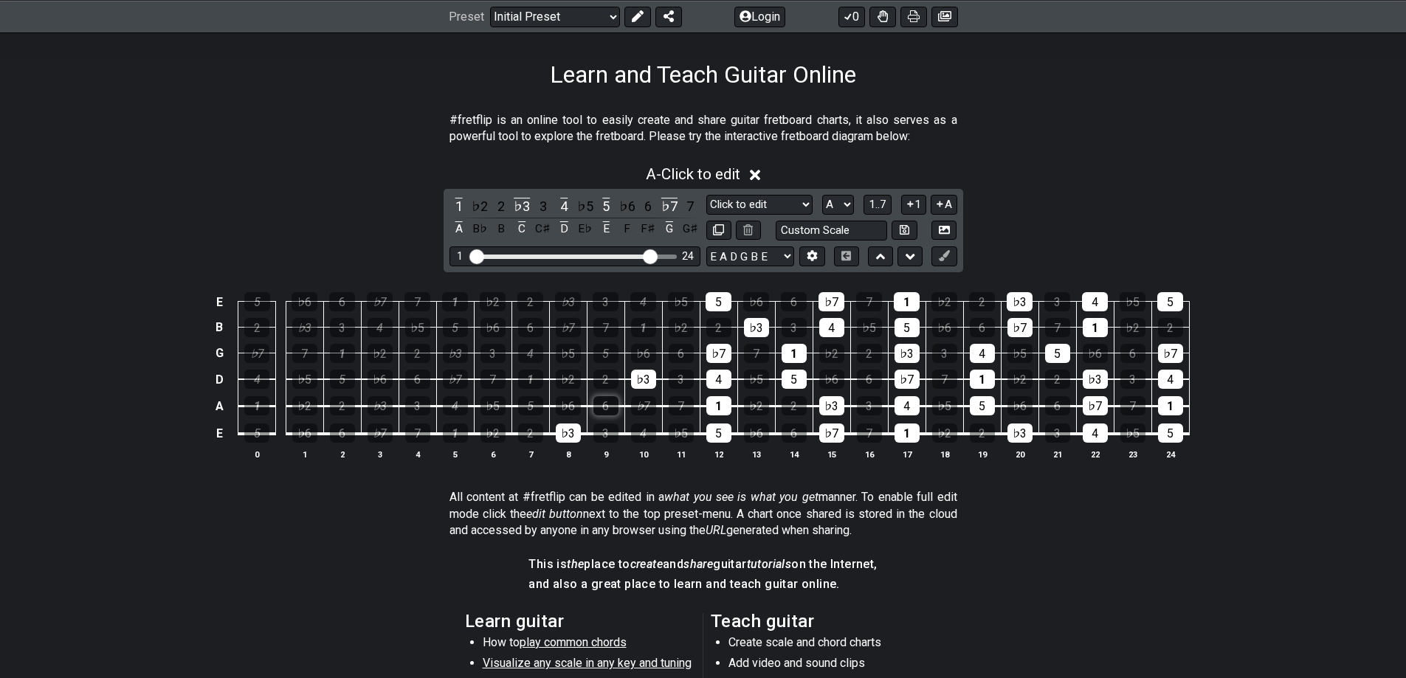
click at [573, 432] on div "♭3" at bounding box center [568, 433] width 25 height 19
click at [649, 373] on div "♭3" at bounding box center [643, 379] width 25 height 19
click at [726, 353] on div "♭7" at bounding box center [718, 353] width 25 height 19
click at [728, 381] on div "4" at bounding box center [718, 379] width 25 height 19
click at [720, 418] on td "5" at bounding box center [718, 421] width 38 height 28
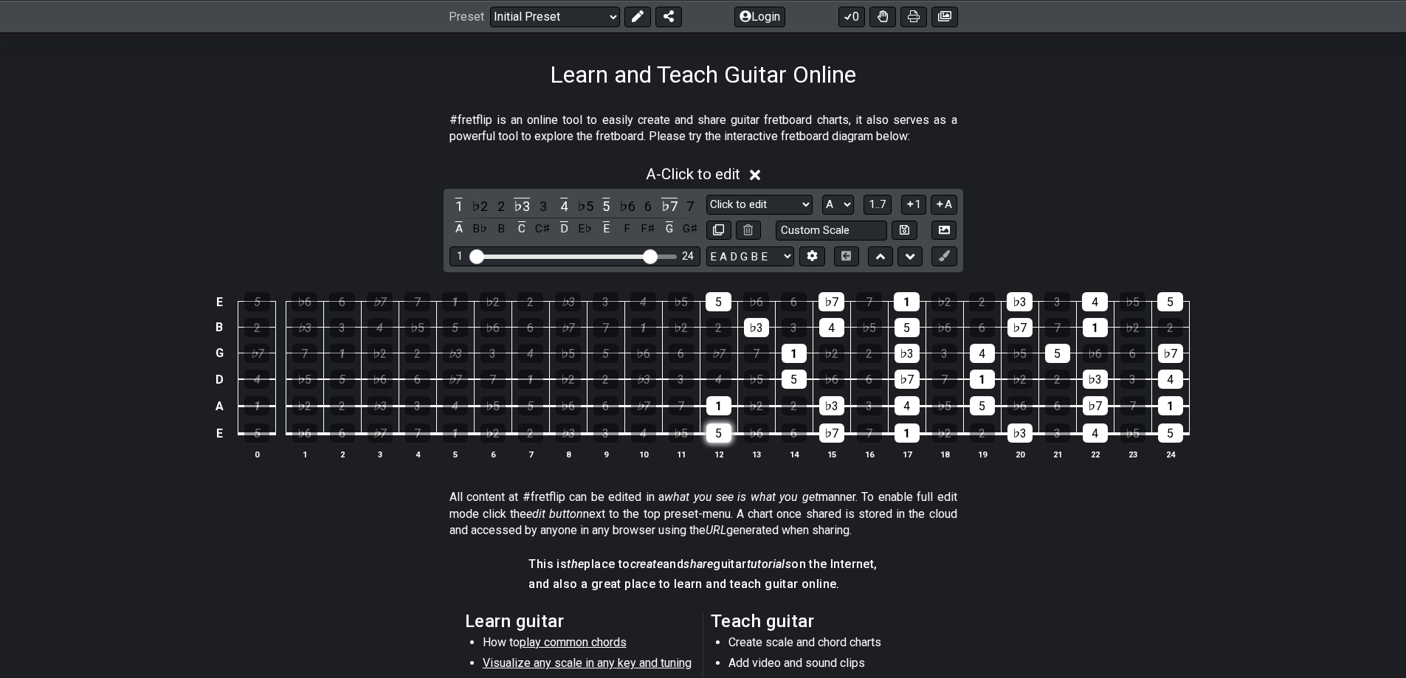
click at [716, 436] on div "5" at bounding box center [718, 433] width 25 height 19
click at [718, 402] on div "1" at bounding box center [718, 405] width 25 height 19
click at [781, 377] on div "5" at bounding box center [793, 379] width 25 height 19
click at [795, 357] on div "1" at bounding box center [793, 353] width 25 height 19
click at [761, 332] on div "♭3" at bounding box center [756, 327] width 25 height 19
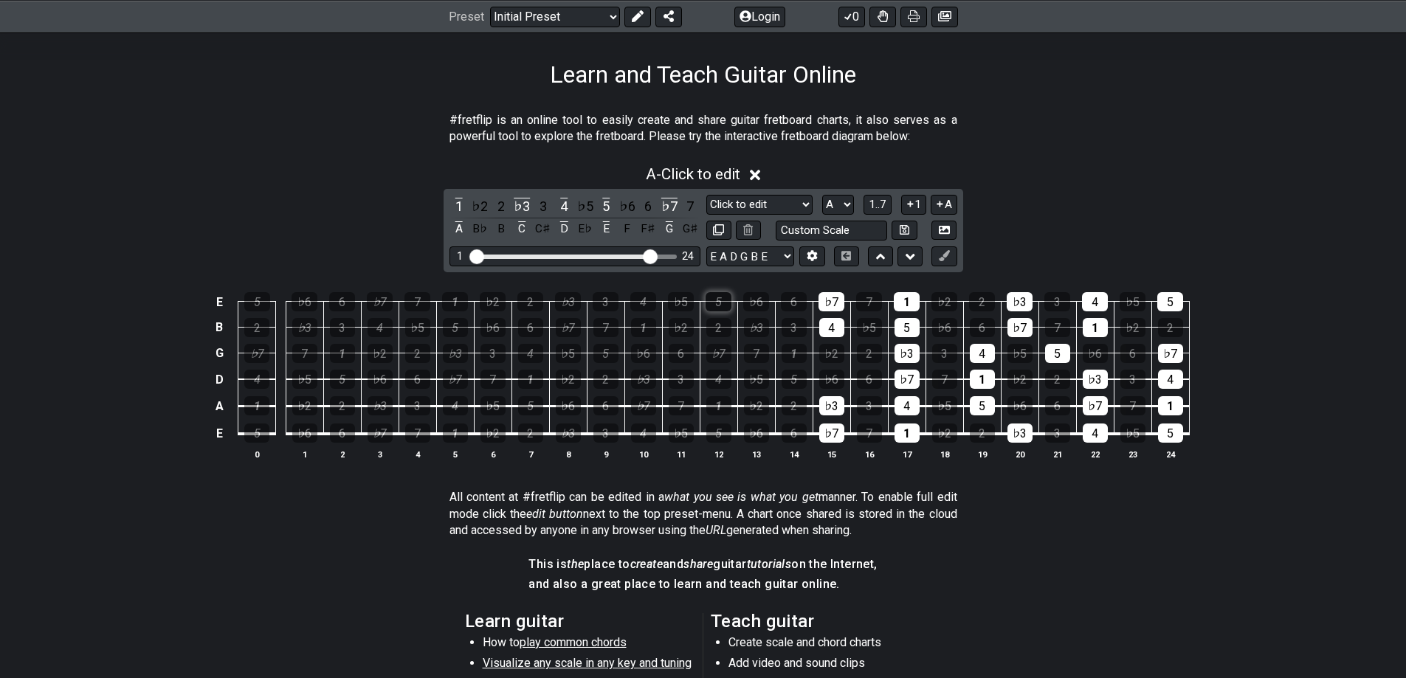
click at [730, 296] on div "5" at bounding box center [718, 301] width 26 height 19
click at [846, 300] on td "♭7" at bounding box center [831, 289] width 38 height 26
click at [840, 308] on div "♭7" at bounding box center [831, 301] width 26 height 19
drag, startPoint x: 838, startPoint y: 324, endPoint x: 857, endPoint y: 324, distance: 18.4
click at [838, 325] on div "4" at bounding box center [831, 327] width 25 height 19
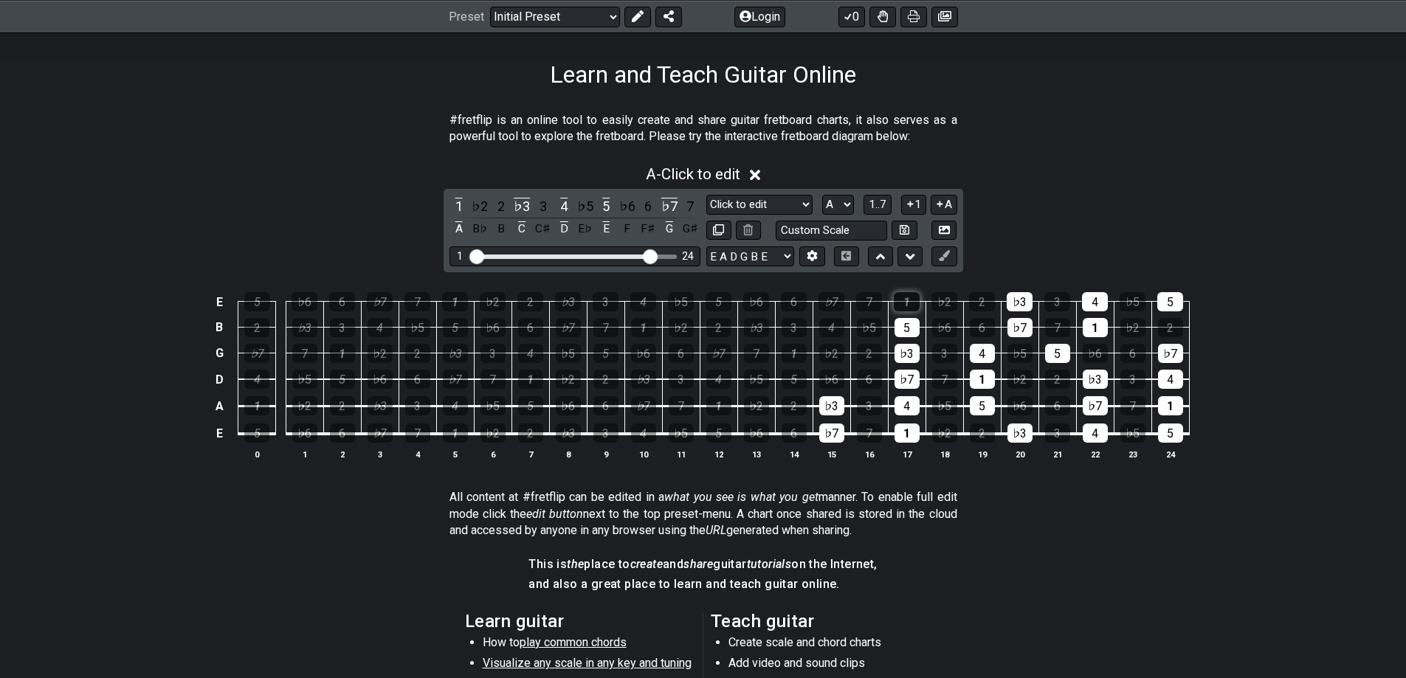
click at [913, 305] on div "1" at bounding box center [907, 301] width 26 height 19
click at [910, 328] on div "5" at bounding box center [906, 327] width 25 height 19
click at [908, 357] on div "♭3" at bounding box center [906, 353] width 25 height 19
click at [905, 393] on td "4" at bounding box center [907, 392] width 38 height 27
click at [902, 418] on td "1" at bounding box center [907, 421] width 38 height 28
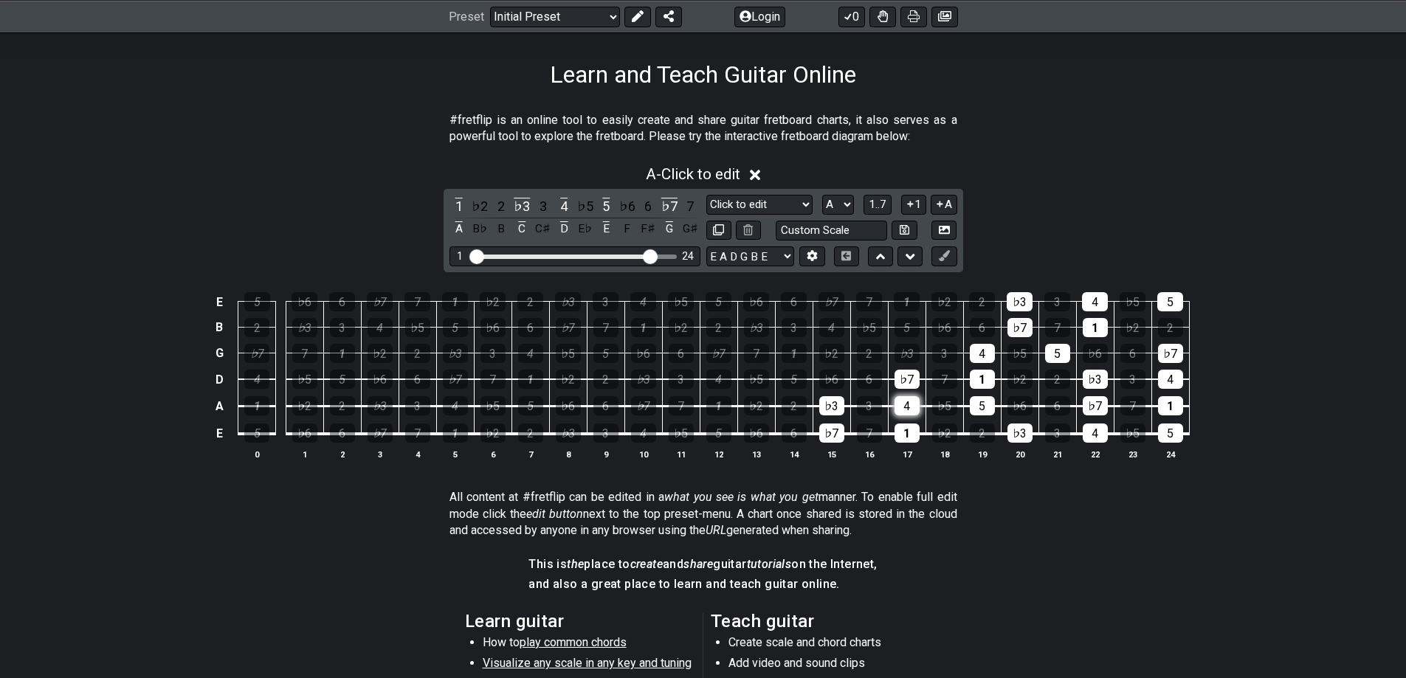
click at [902, 414] on div "4" at bounding box center [906, 405] width 25 height 19
drag, startPoint x: 903, startPoint y: 428, endPoint x: 902, endPoint y: 385, distance: 42.8
click at [902, 419] on td "1" at bounding box center [907, 421] width 38 height 28
click at [902, 385] on div "♭7" at bounding box center [906, 379] width 25 height 19
click at [832, 410] on div "♭3" at bounding box center [831, 405] width 25 height 19
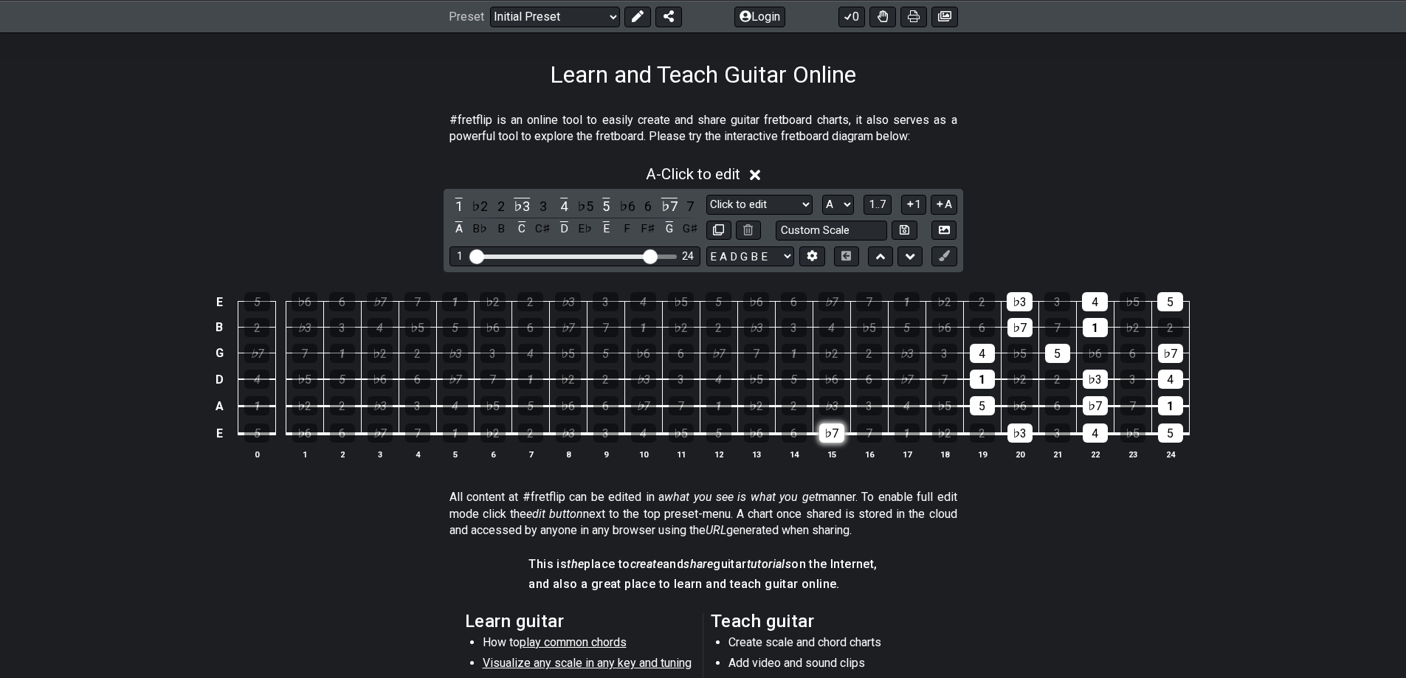
click at [832, 429] on div "♭7" at bounding box center [831, 433] width 25 height 19
click at [1002, 402] on td "♭6" at bounding box center [1020, 392] width 38 height 27
click at [982, 398] on div "5" at bounding box center [982, 405] width 25 height 19
click at [978, 377] on div "1" at bounding box center [982, 379] width 25 height 19
click at [981, 353] on div "4" at bounding box center [982, 353] width 25 height 19
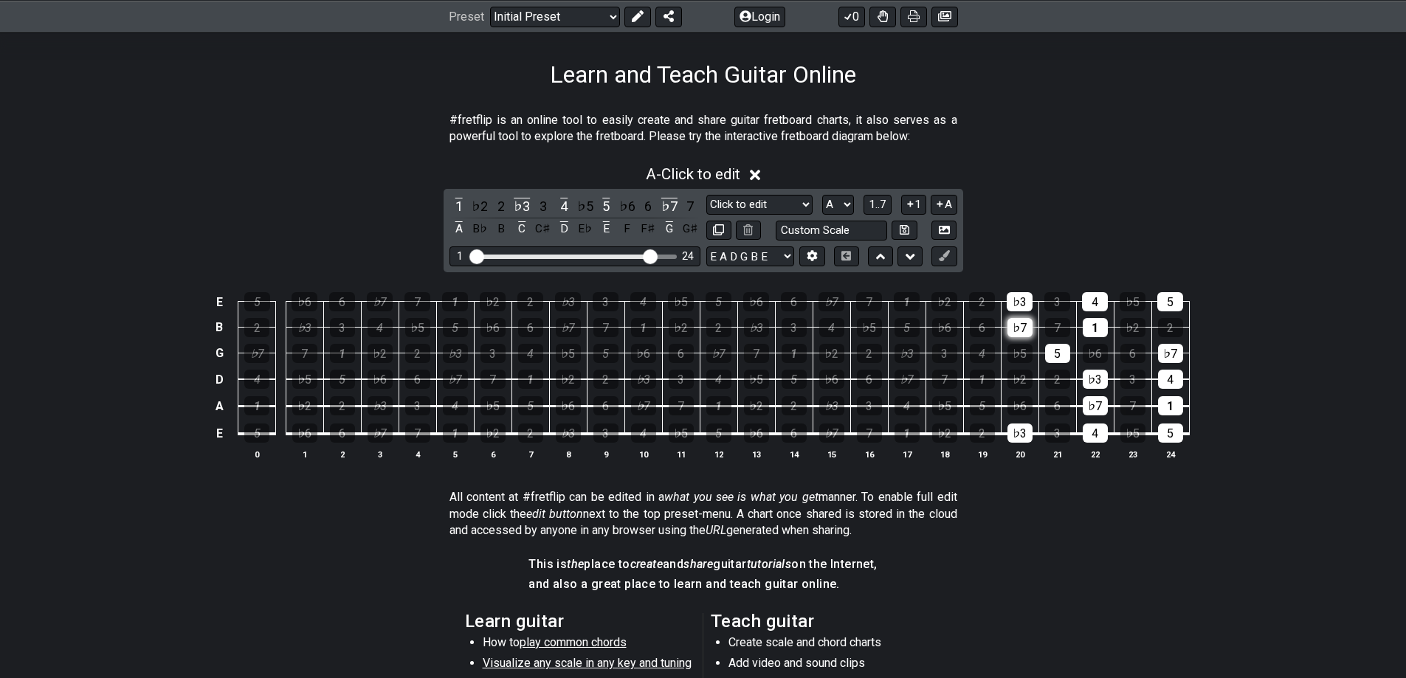
click at [1025, 331] on div "♭7" at bounding box center [1019, 327] width 25 height 19
click at [1020, 306] on div "♭3" at bounding box center [1019, 301] width 26 height 19
drag, startPoint x: 1046, startPoint y: 352, endPoint x: 1088, endPoint y: 373, distance: 47.2
click at [1046, 352] on div "5" at bounding box center [1057, 353] width 25 height 19
click at [1094, 384] on div "♭3" at bounding box center [1094, 379] width 25 height 19
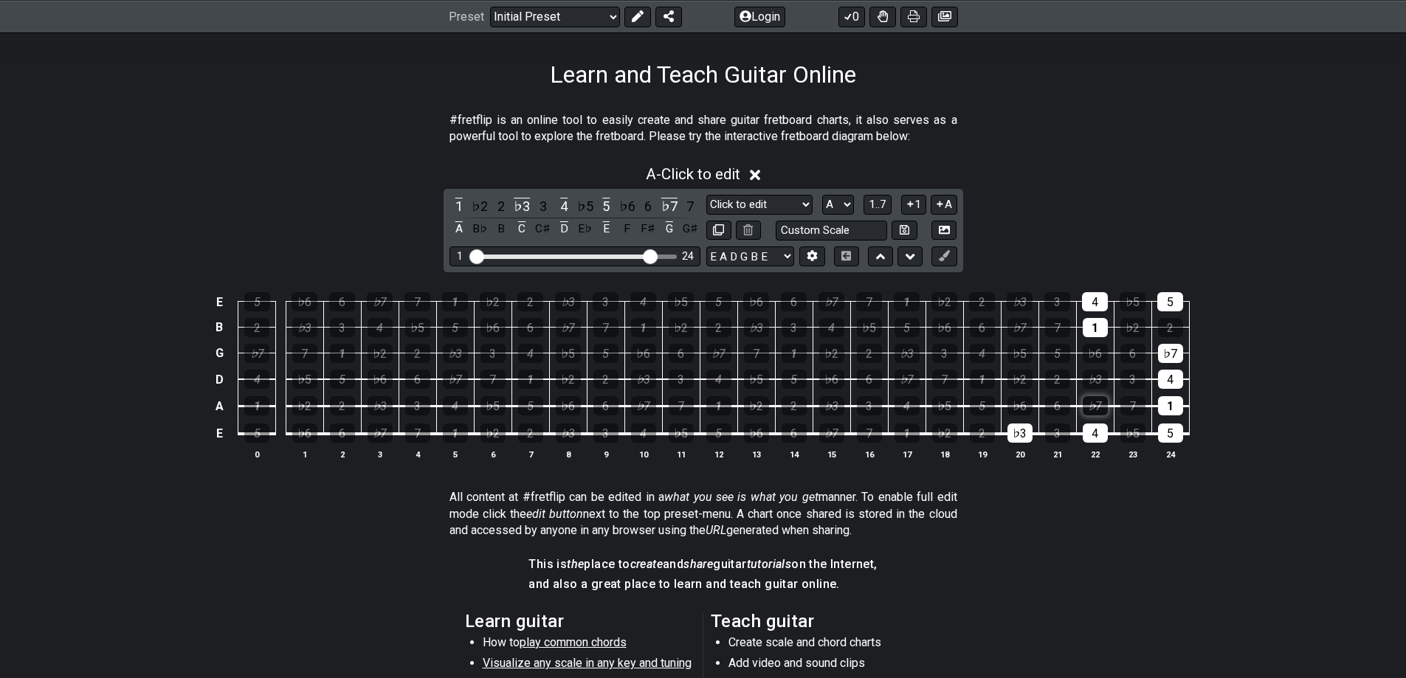
click at [1096, 407] on div "♭7" at bounding box center [1094, 405] width 25 height 19
click at [1101, 437] on div "4" at bounding box center [1094, 433] width 25 height 19
click at [1020, 424] on div "♭3" at bounding box center [1019, 433] width 25 height 19
click at [1096, 319] on div "1" at bounding box center [1094, 327] width 25 height 19
click at [1096, 309] on div "4" at bounding box center [1095, 301] width 26 height 19
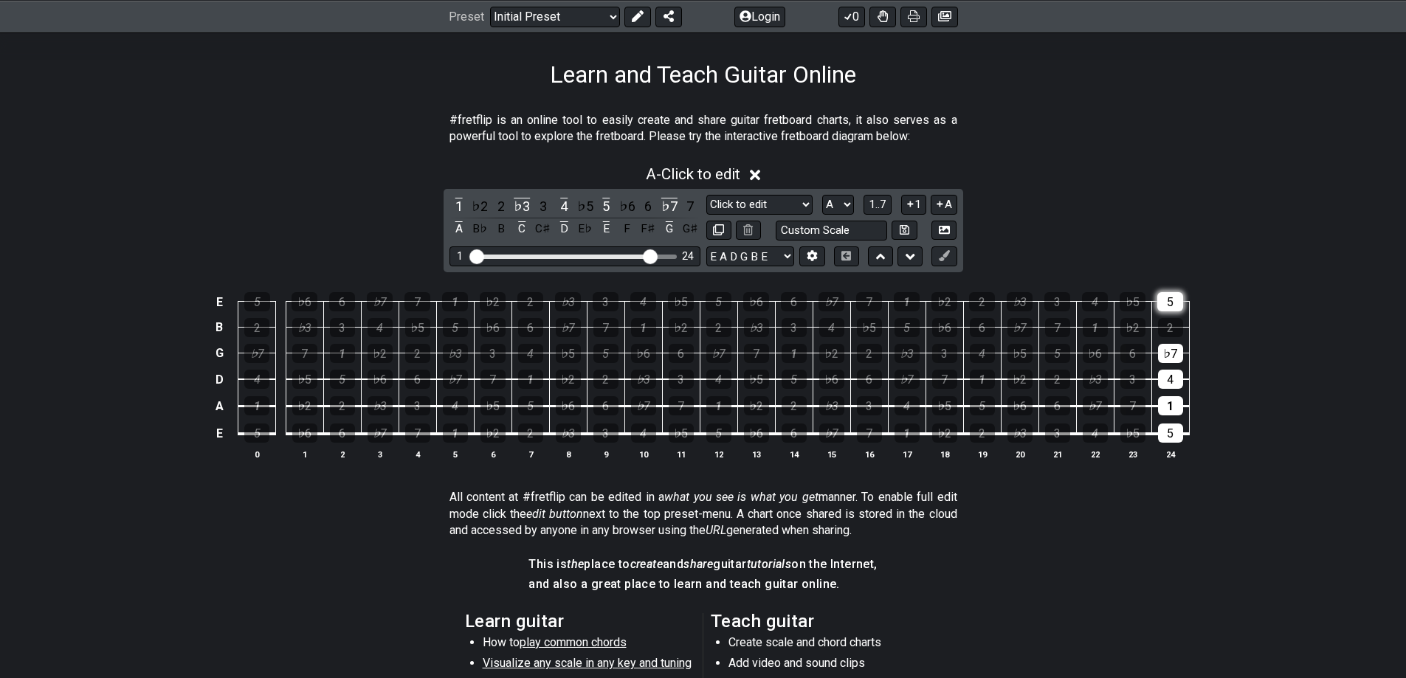
click at [1178, 303] on div "5" at bounding box center [1170, 301] width 26 height 19
click at [1175, 362] on div "♭7" at bounding box center [1170, 353] width 25 height 19
click at [1178, 395] on td "1" at bounding box center [1170, 392] width 38 height 27
click at [1180, 409] on div "1" at bounding box center [1170, 405] width 25 height 19
drag, startPoint x: 1175, startPoint y: 426, endPoint x: 1169, endPoint y: 401, distance: 26.0
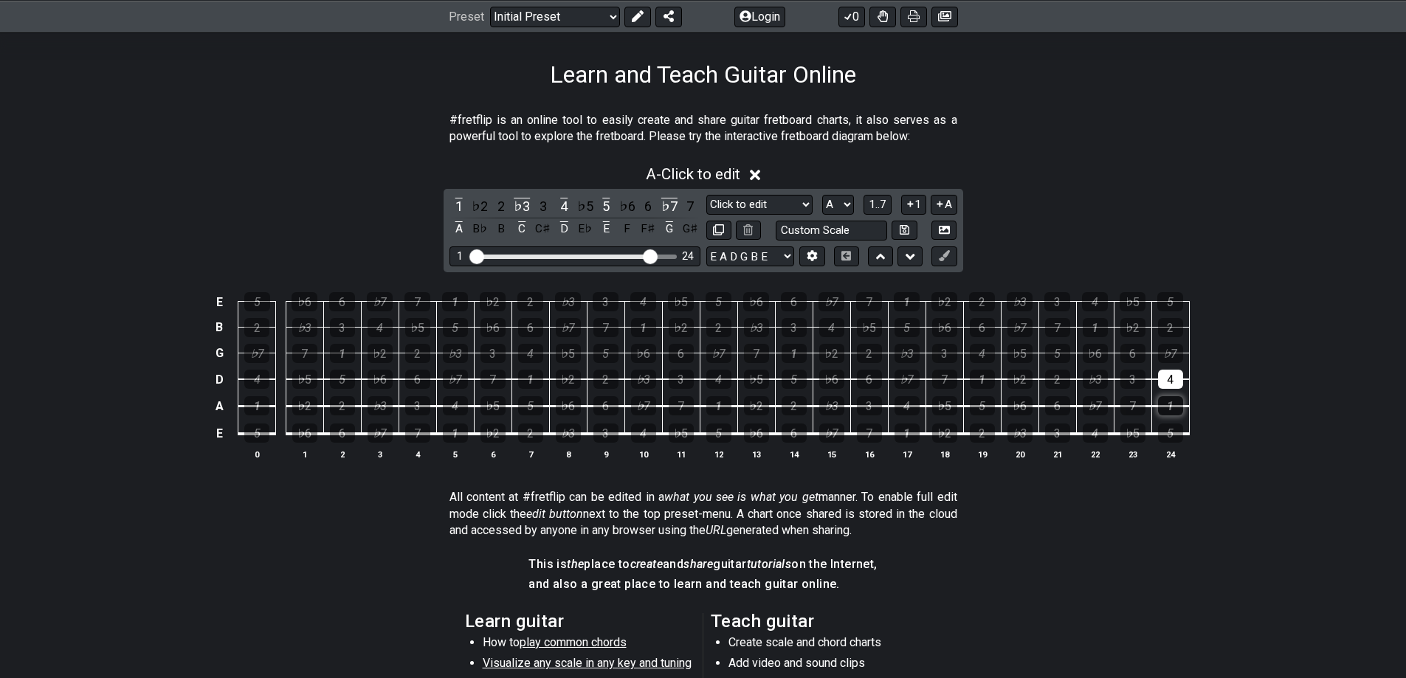
click at [1176, 426] on div "5" at bounding box center [1170, 433] width 25 height 19
click at [1163, 381] on div "4" at bounding box center [1170, 379] width 25 height 19
click at [646, 327] on div "1" at bounding box center [643, 327] width 25 height 19
click at [753, 298] on div "♭6" at bounding box center [756, 301] width 26 height 19
click at [720, 300] on div "5" at bounding box center [718, 301] width 26 height 19
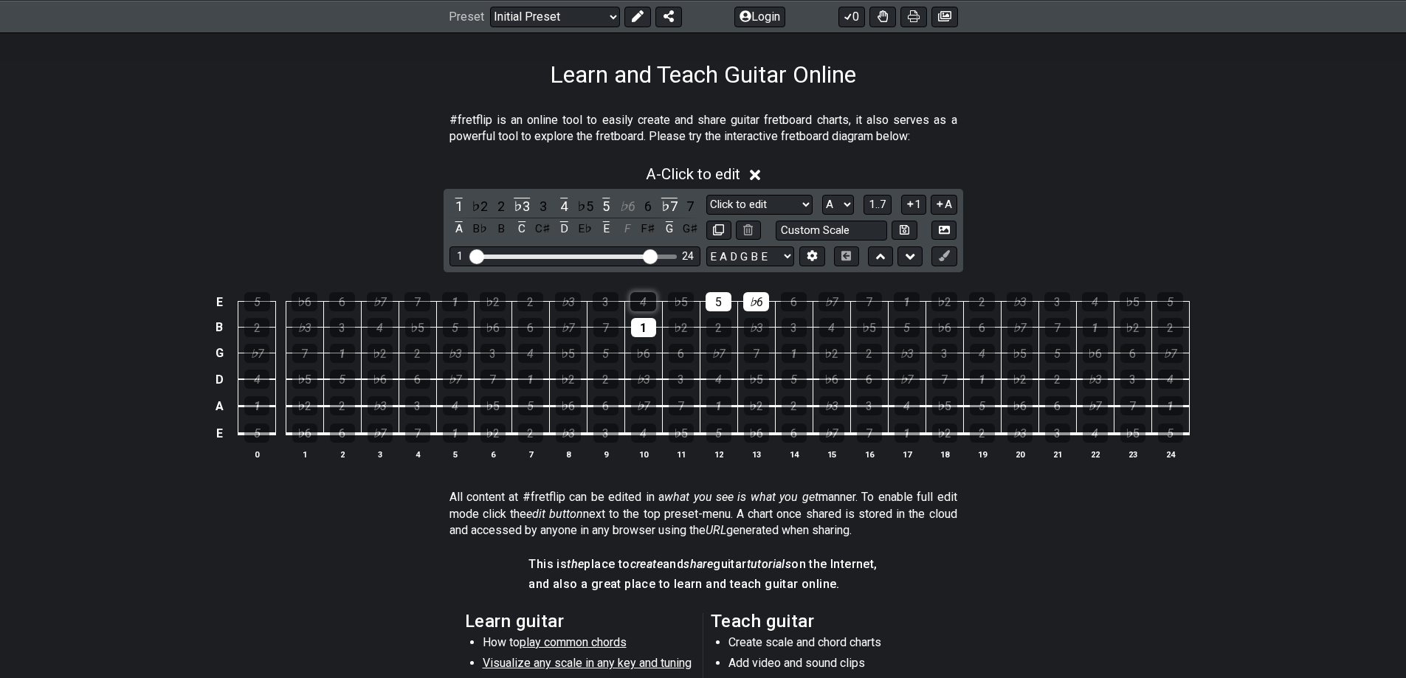
click at [655, 297] on div "4" at bounding box center [643, 301] width 26 height 19
click at [680, 333] on div "♭2" at bounding box center [681, 327] width 25 height 19
click at [724, 323] on div "2" at bounding box center [718, 327] width 25 height 19
click at [827, 301] on div "♭7" at bounding box center [831, 301] width 26 height 19
click at [798, 321] on div "3" at bounding box center [793, 327] width 25 height 19
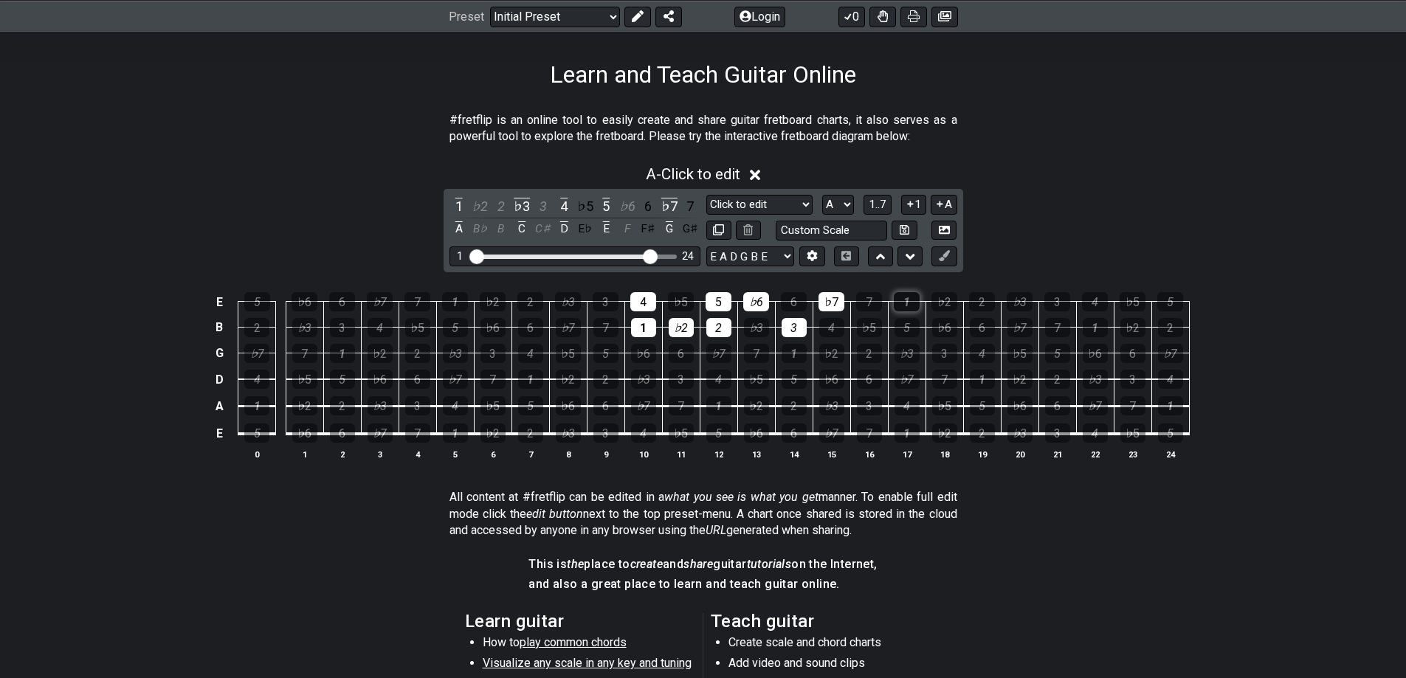
click at [908, 302] on div "1" at bounding box center [907, 301] width 26 height 19
